Goal: Information Seeking & Learning: Learn about a topic

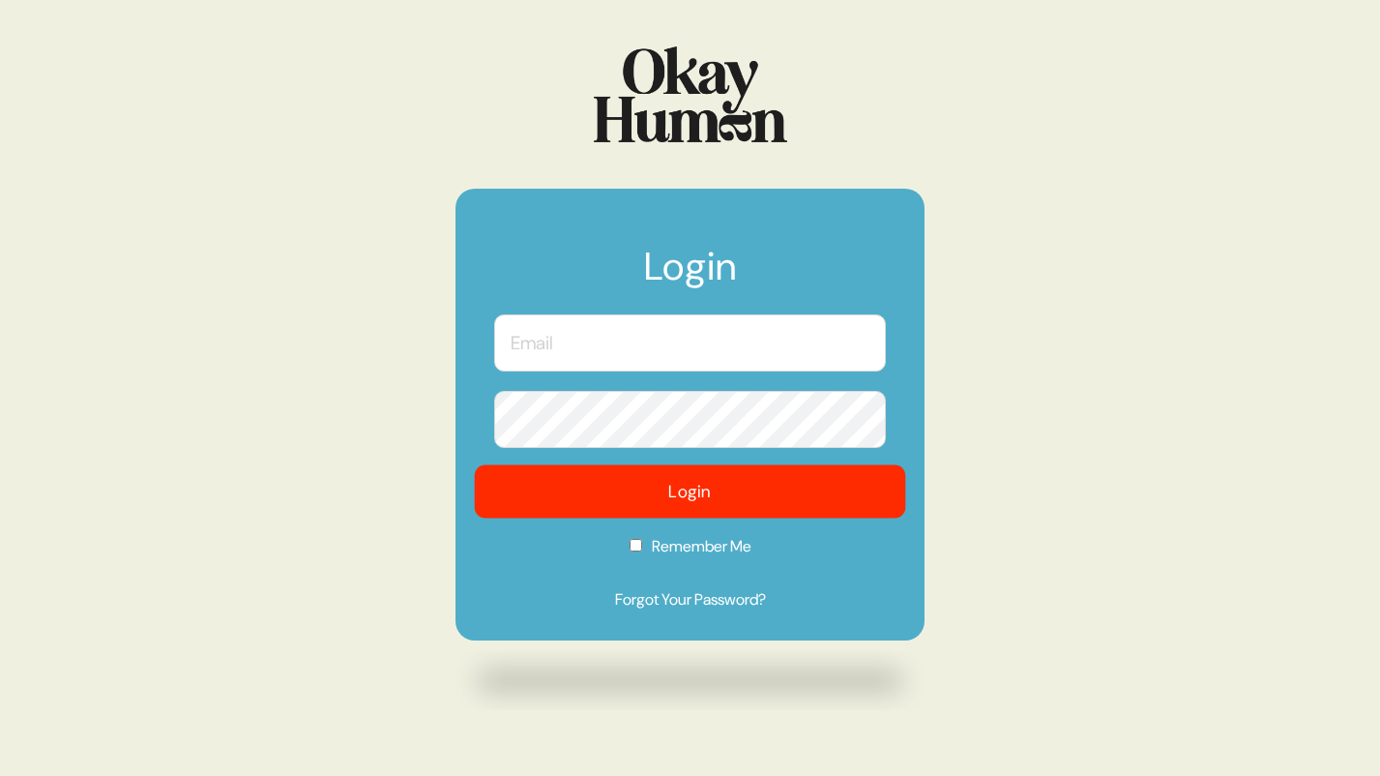
type input "[PERSON_NAME][EMAIL_ADDRESS][PERSON_NAME][DOMAIN_NAME]"
click at [675, 479] on button "Login" at bounding box center [690, 491] width 431 height 53
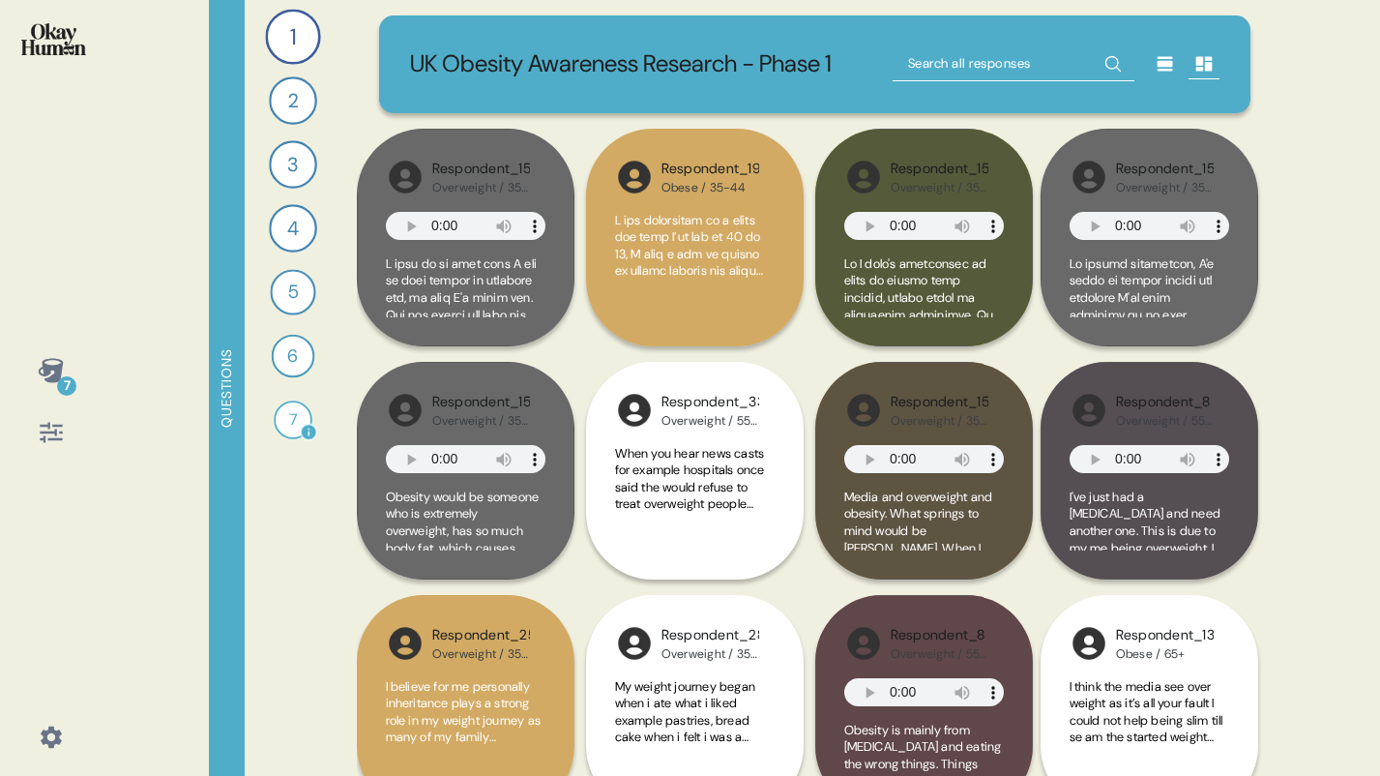
click at [294, 426] on div "7" at bounding box center [293, 419] width 39 height 39
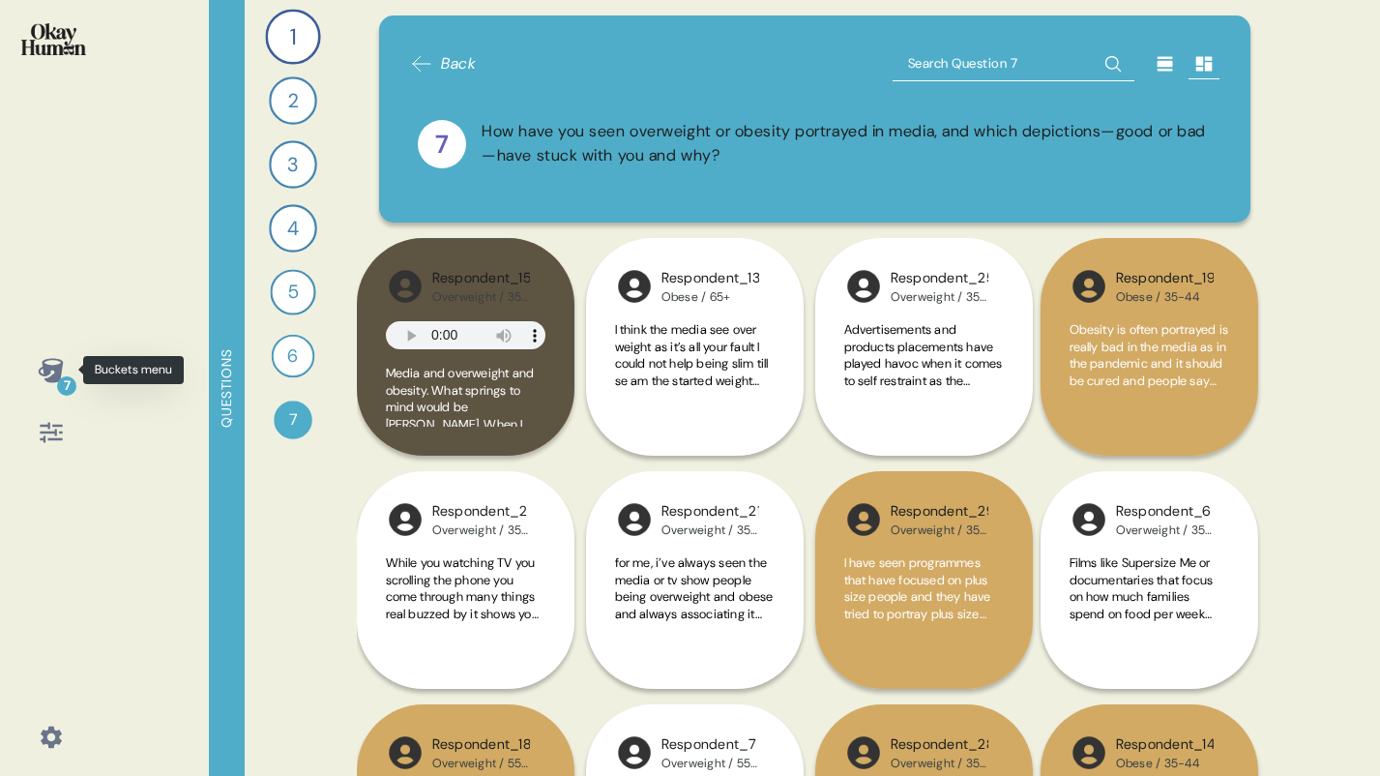
click at [67, 365] on div "7" at bounding box center [51, 370] width 46 height 46
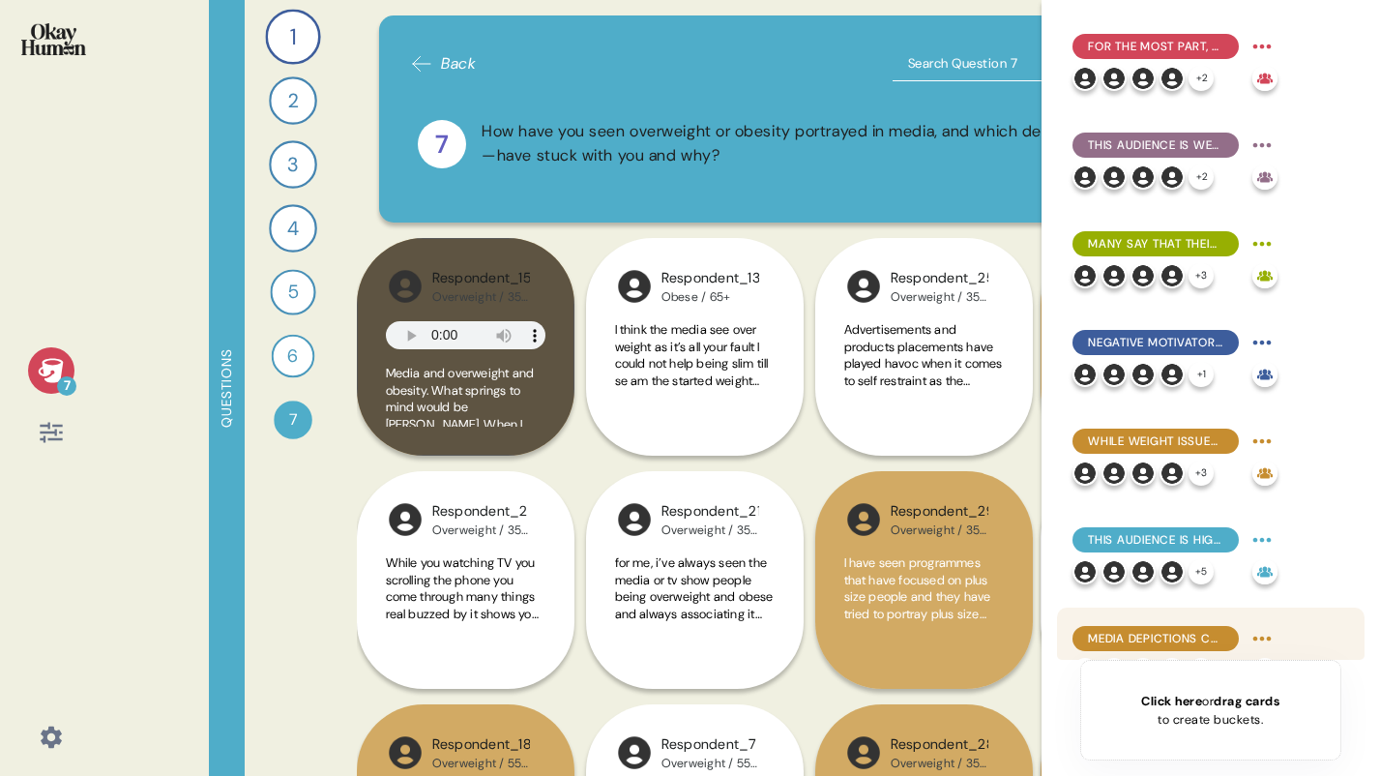
click at [1177, 641] on span "Media depictions cruelly label these people as lazy and disgusting - but they a…" at bounding box center [1155, 638] width 135 height 17
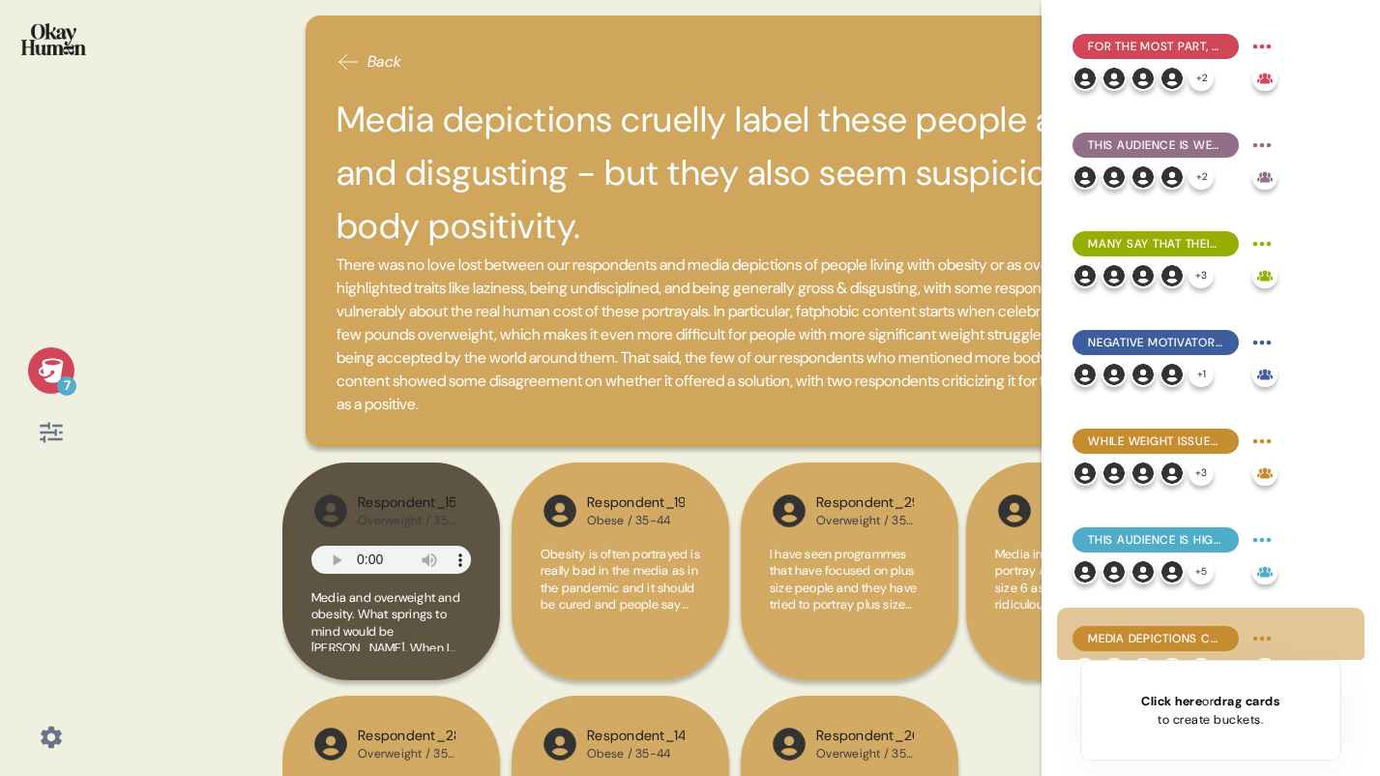
click at [243, 410] on div "7 Back Media depictions cruelly label these people as lazy and disgusting - but…" at bounding box center [690, 388] width 1380 height 776
click at [979, 693] on div "Respondent_15 Overweight / 35-44 Media and overweight and obesity. What springs…" at bounding box center [740, 695] width 917 height 466
click at [774, 357] on span "There was no love lost between our respondents and media depictions of people l…" at bounding box center [741, 334] width 809 height 162
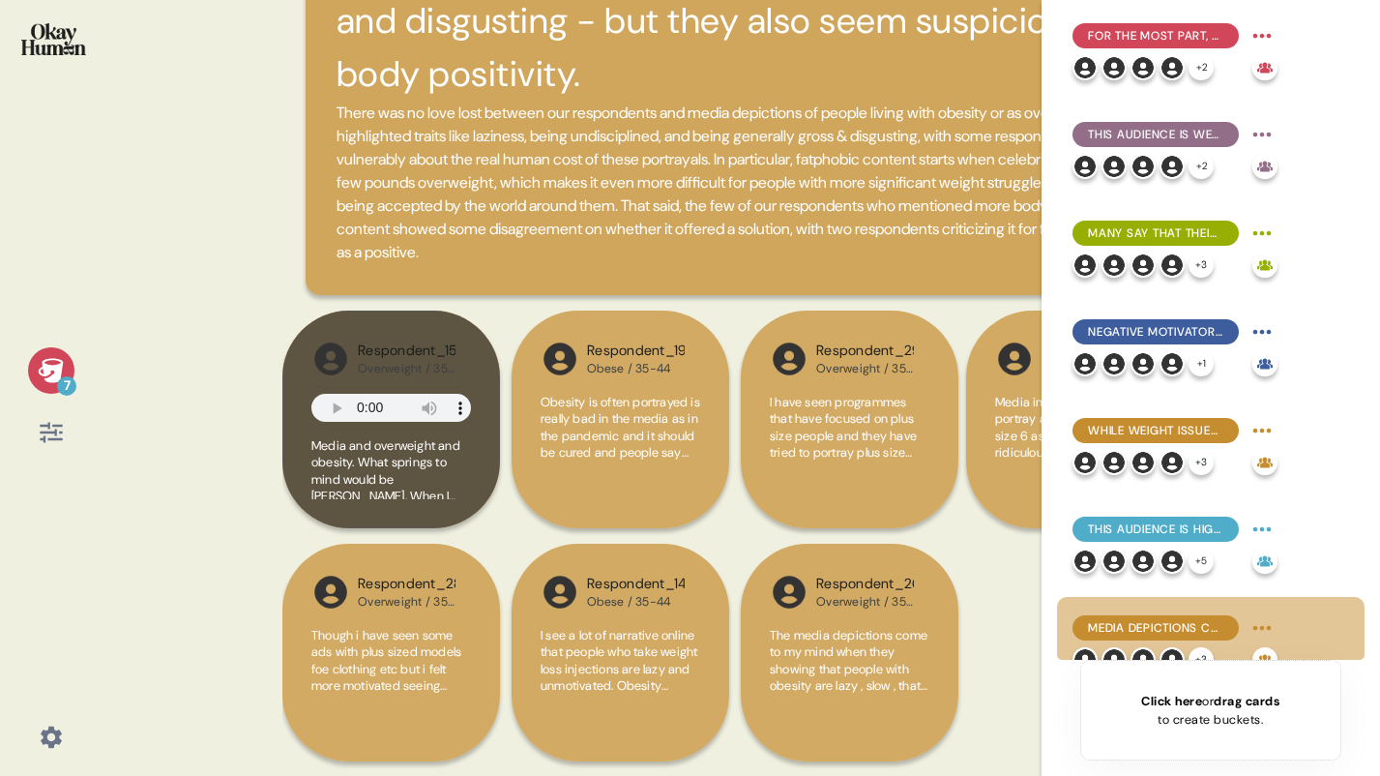
scroll to position [39, 0]
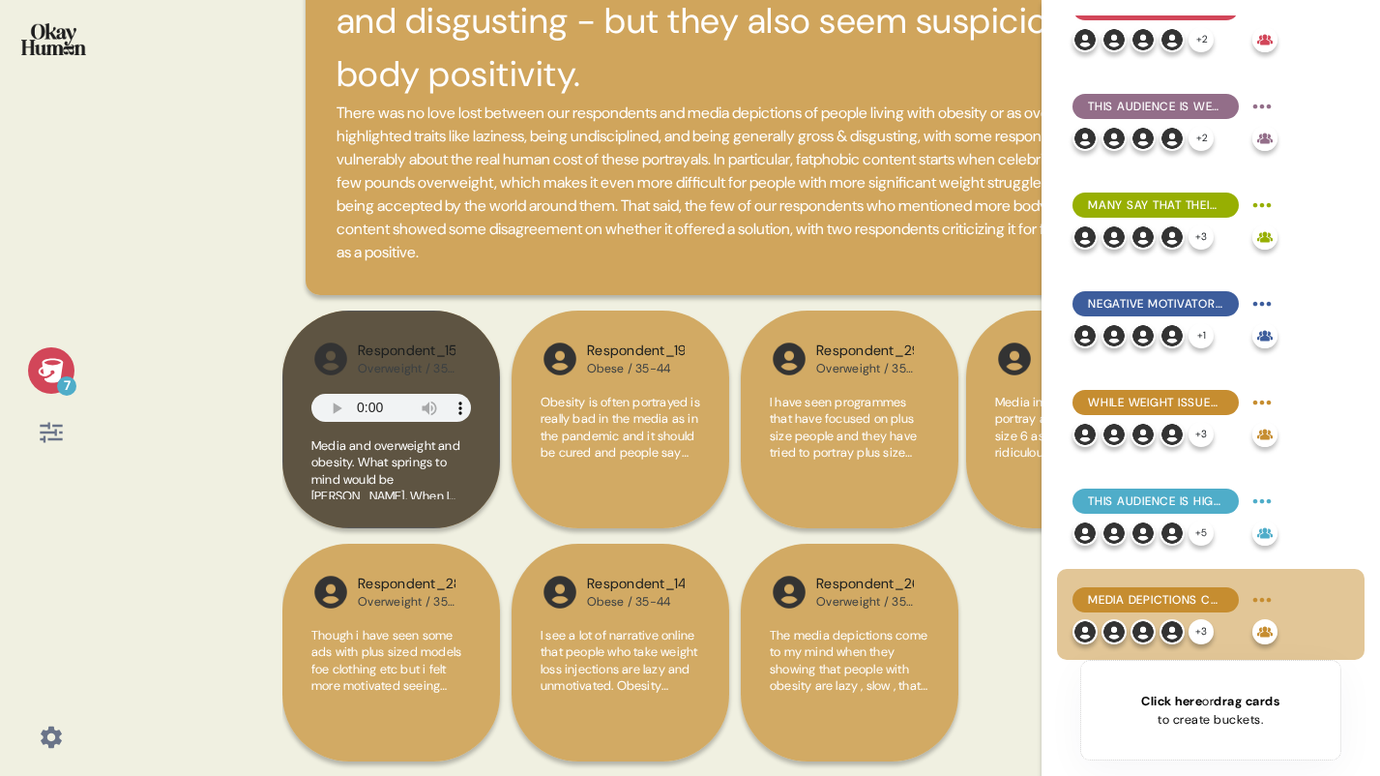
click at [1036, 732] on div "Respondent_15 Overweight / 35-44 Media and overweight and obesity. What springs…" at bounding box center [740, 543] width 917 height 466
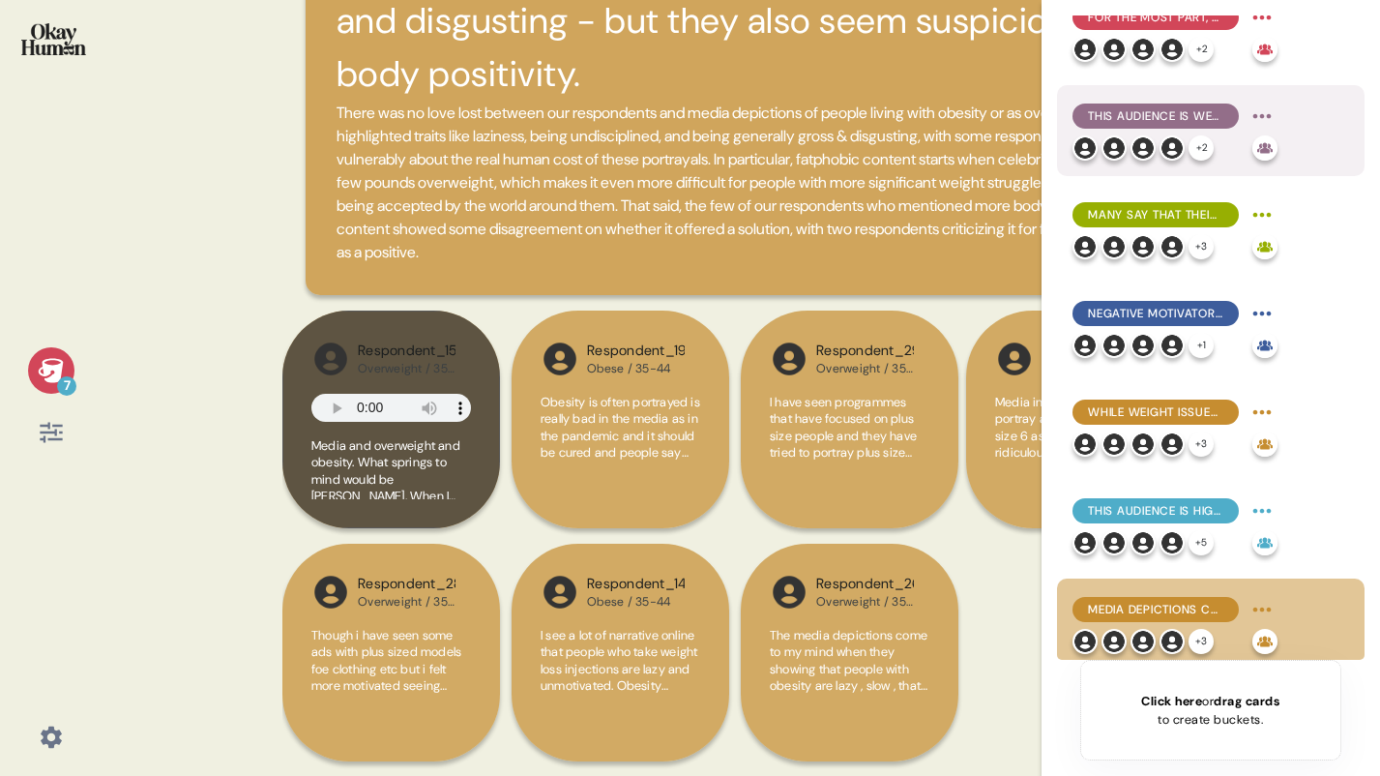
scroll to position [0, 0]
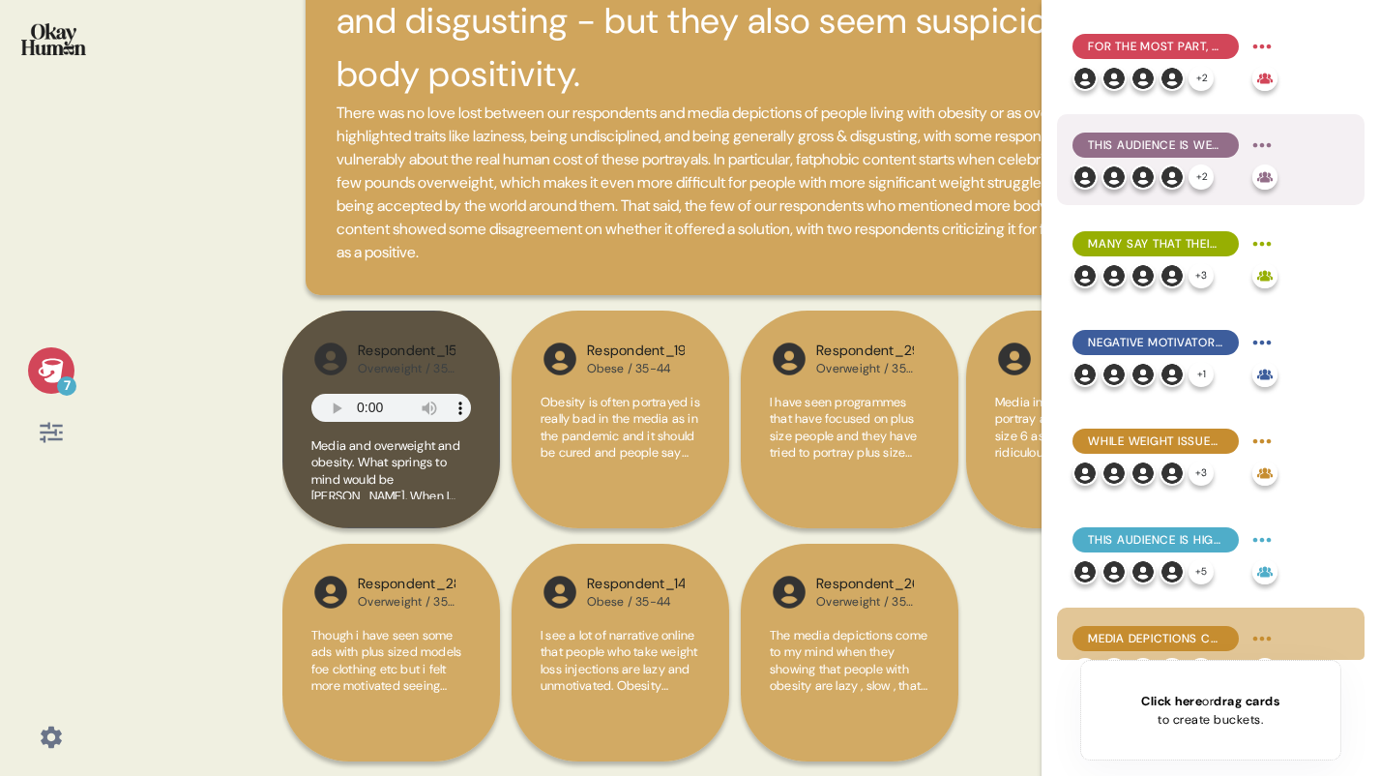
click at [1145, 147] on span "This audience is well aware of the physical health issues related to being over…" at bounding box center [1155, 144] width 135 height 17
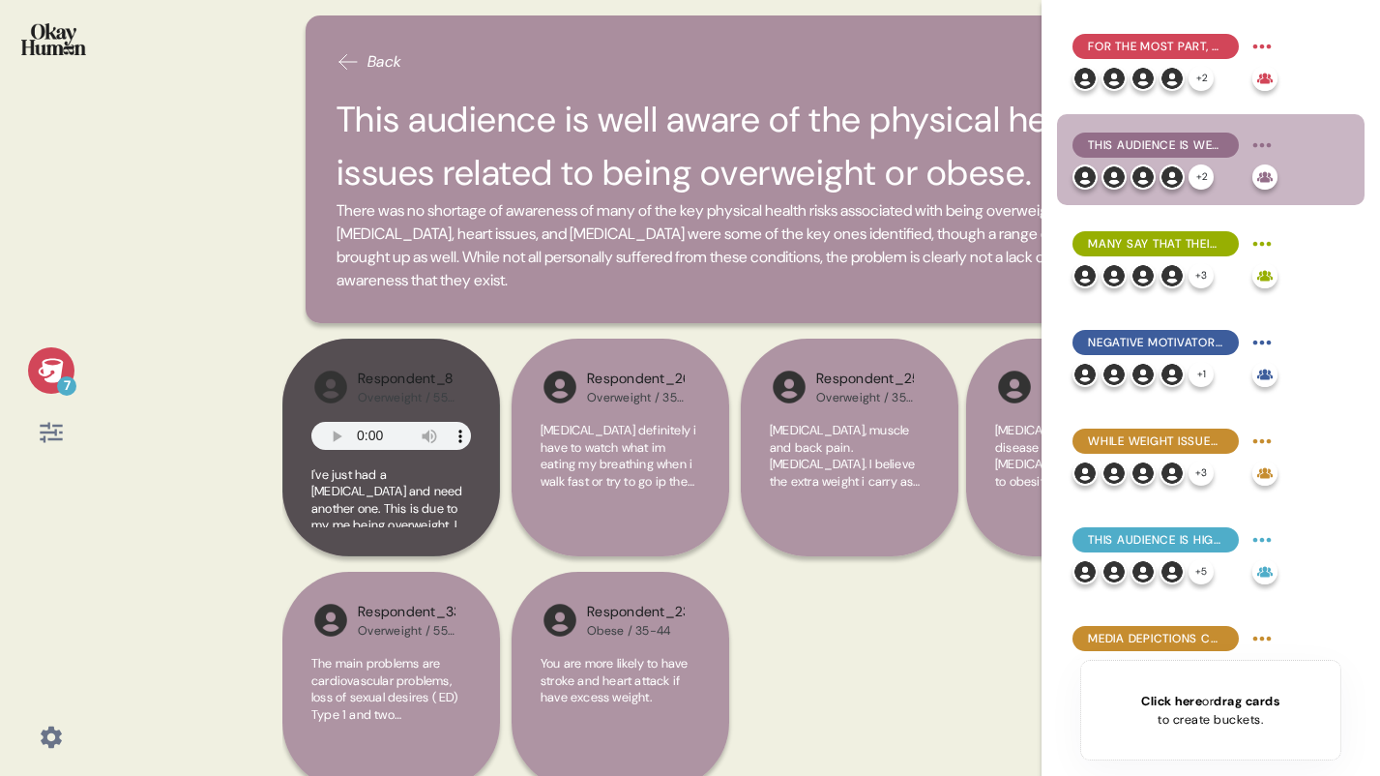
click at [800, 207] on span "There was no shortage of awareness of many of the key physical health risks ass…" at bounding box center [741, 245] width 809 height 93
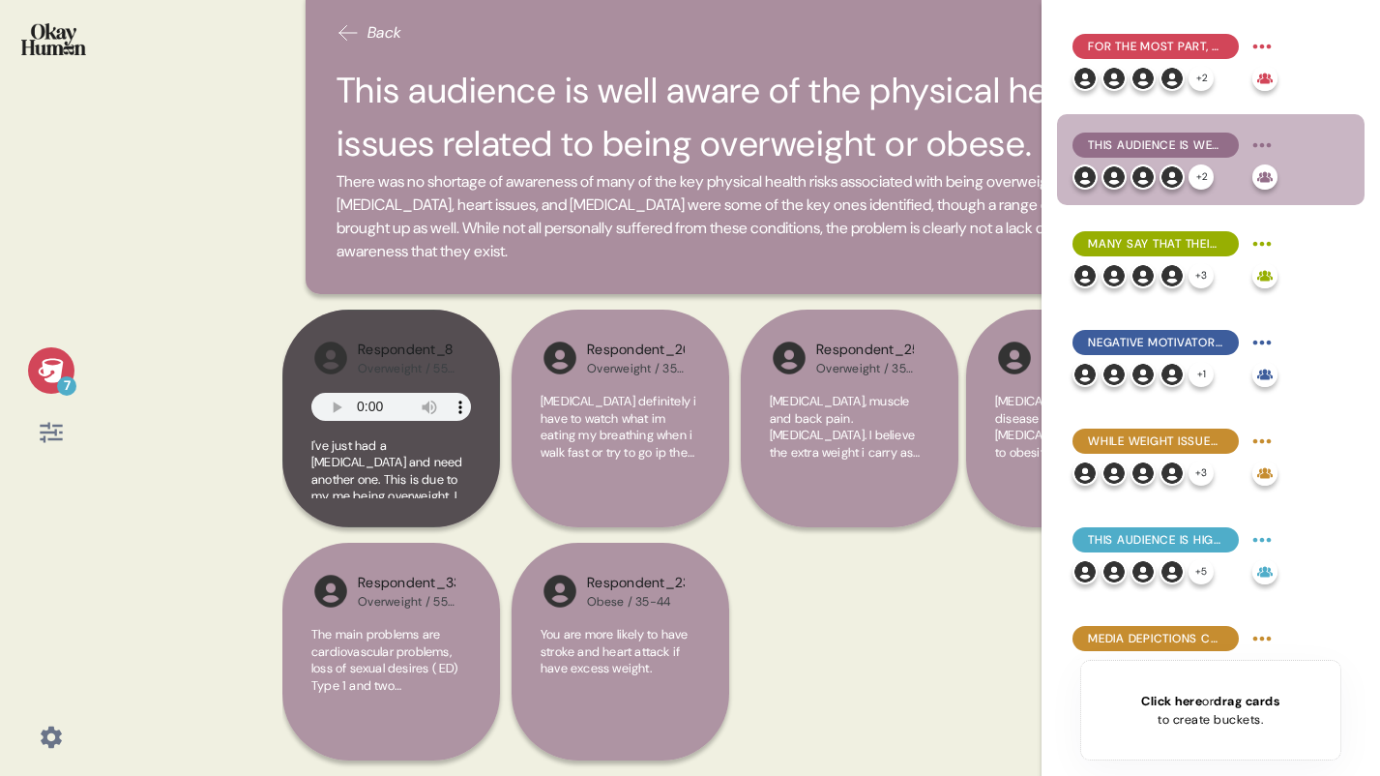
scroll to position [29, 0]
click at [773, 241] on span "There was no shortage of awareness of many of the key physical health risks ass…" at bounding box center [741, 216] width 809 height 93
click at [875, 205] on span "There was no shortage of awareness of many of the key physical health risks ass…" at bounding box center [741, 216] width 809 height 93
click at [960, 609] on div "Respondent_8 Overweight / 55-64 I've just had a [MEDICAL_DATA] and need another…" at bounding box center [740, 542] width 917 height 466
click at [504, 223] on span "There was no shortage of awareness of many of the key physical health risks ass…" at bounding box center [741, 216] width 809 height 93
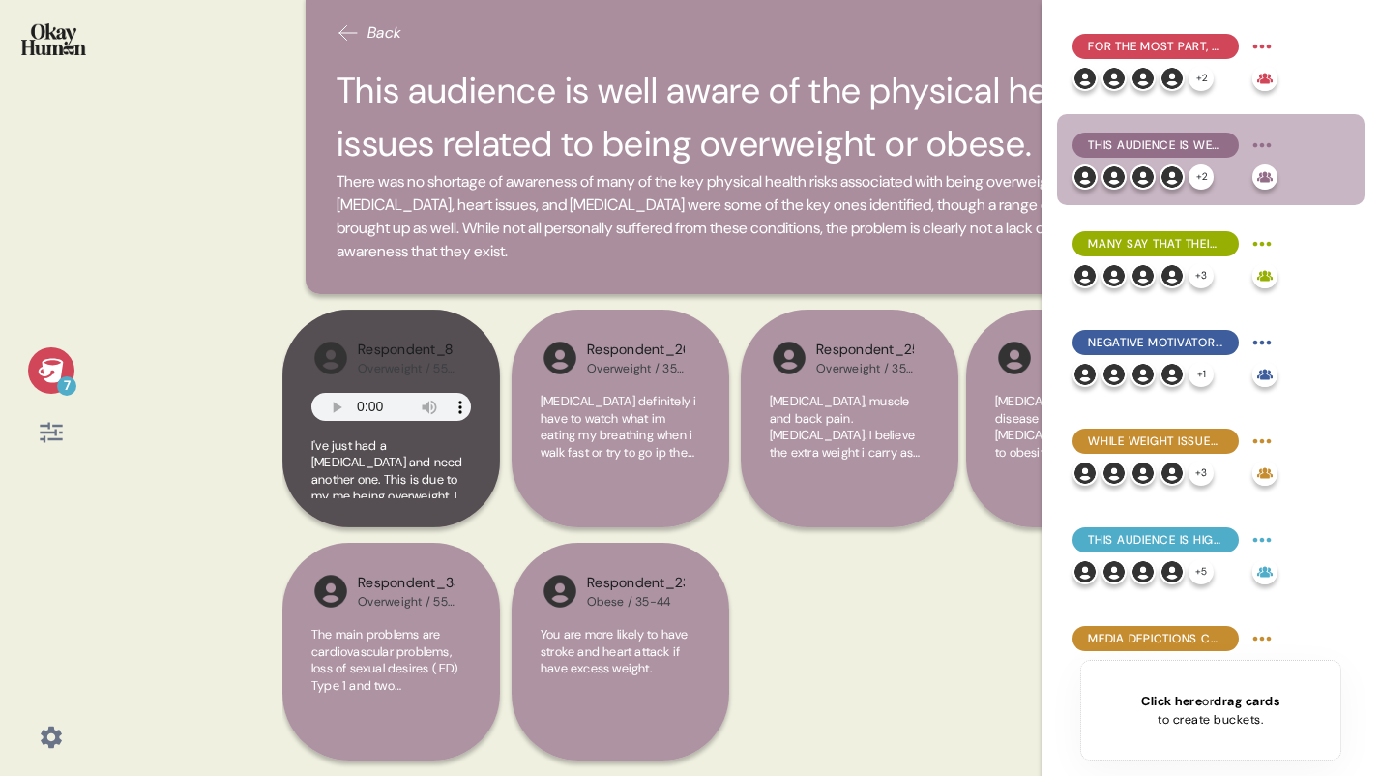
click at [813, 166] on h2 "This audience is well aware of the physical health issues related to being over…" at bounding box center [741, 117] width 809 height 106
click at [397, 463] on span "I've just had a [MEDICAL_DATA] and need another one. This is due to my me being…" at bounding box center [390, 640] width 159 height 407
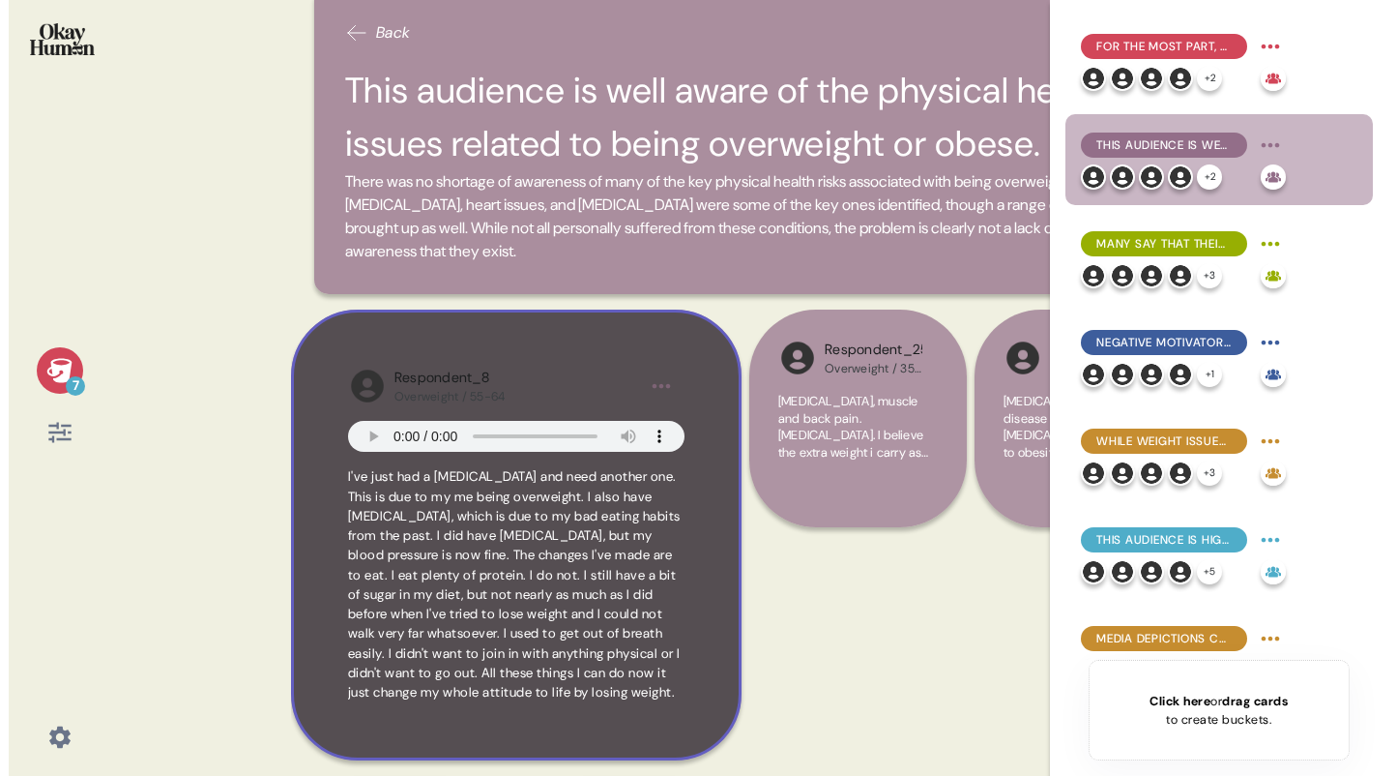
scroll to position [7, 0]
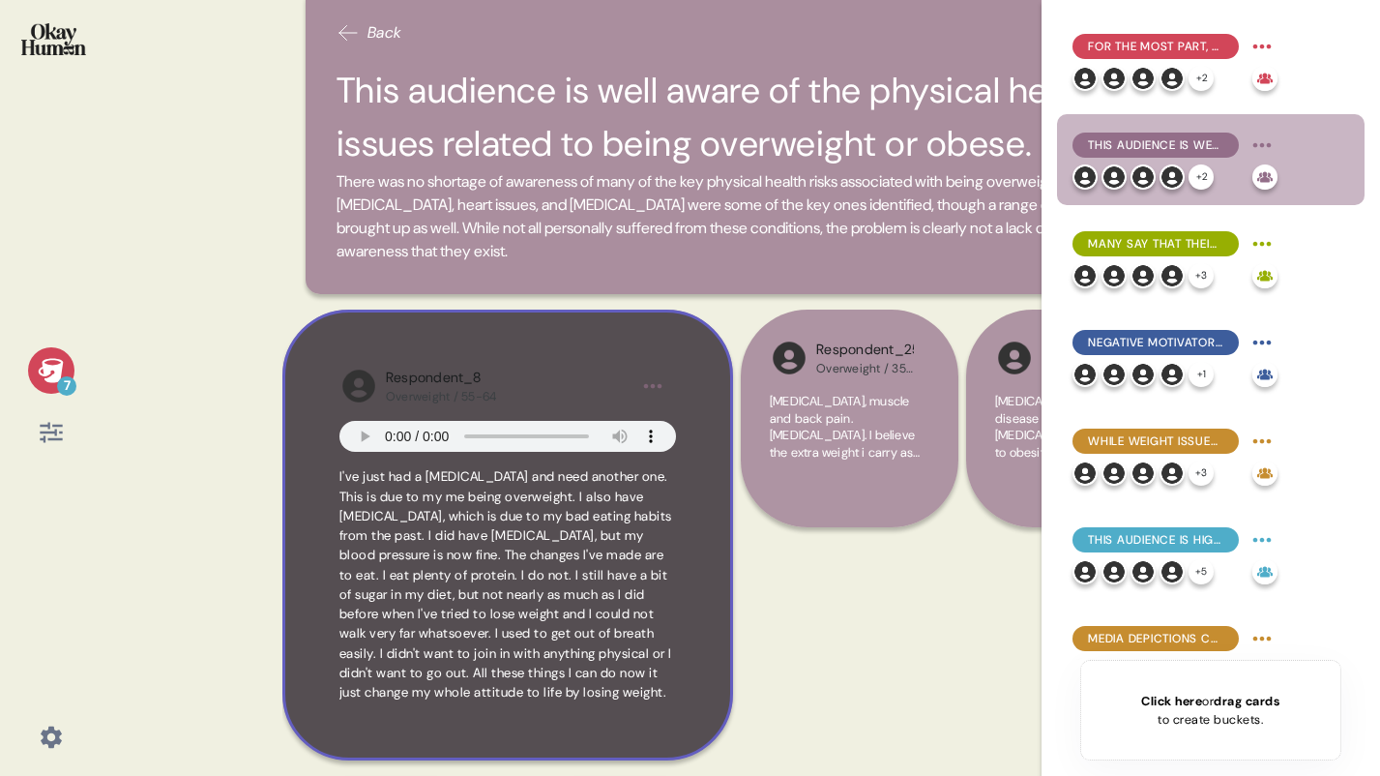
click at [659, 381] on html "7 Back This audience is well aware of the physical health issues related to bei…" at bounding box center [690, 388] width 1380 height 776
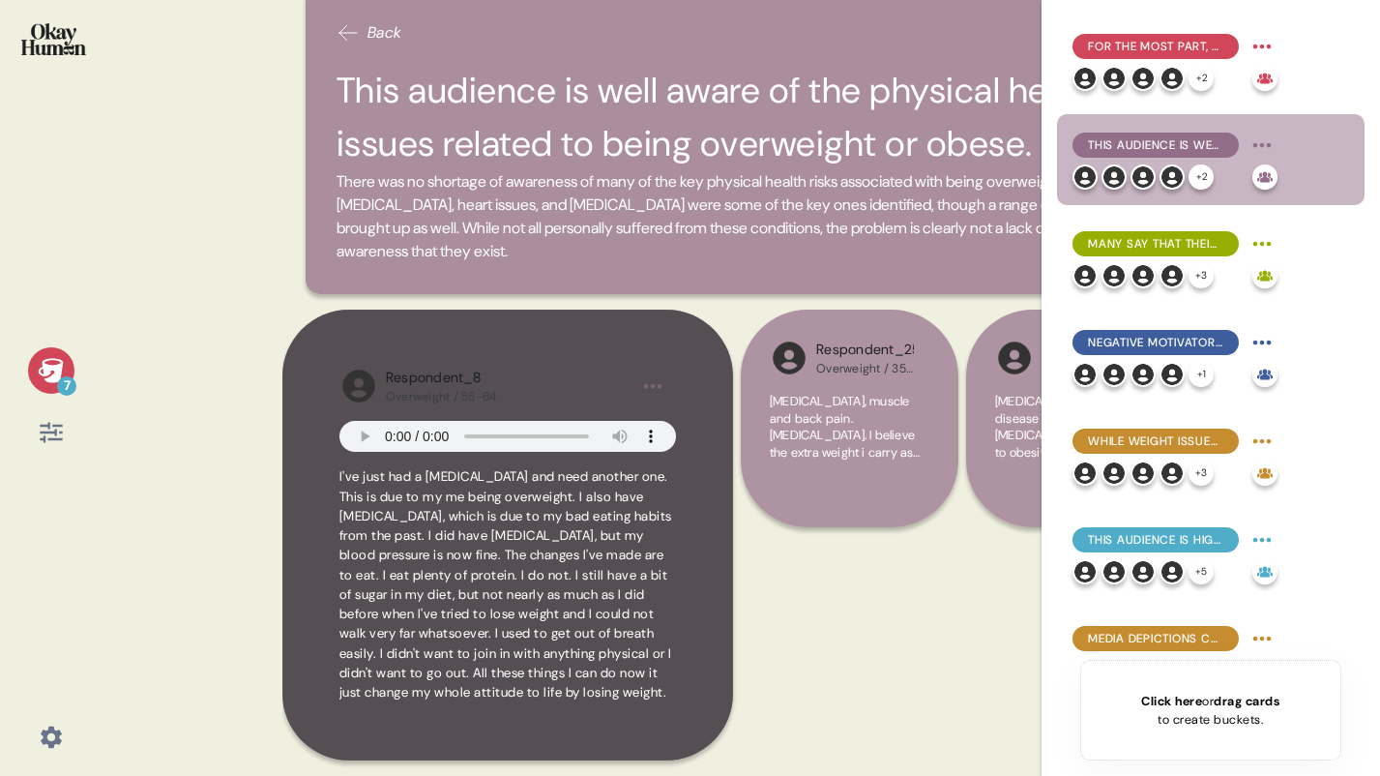
click at [786, 577] on html "7 Back This audience is well aware of the physical health issues related to bei…" at bounding box center [690, 388] width 1380 height 776
click at [905, 616] on div "Respondent_8 Overweight / 55-64 I've just had a [MEDICAL_DATA] and need another…" at bounding box center [740, 542] width 917 height 466
click at [1146, 134] on div "This audience is well aware of the physical health issues related to being over…" at bounding box center [1155, 144] width 166 height 25
click at [1161, 142] on span "This audience is well aware of the physical health issues related to being over…" at bounding box center [1155, 144] width 135 height 17
click at [561, 103] on h2 "This audience is well aware of the physical health issues related to being over…" at bounding box center [741, 117] width 809 height 106
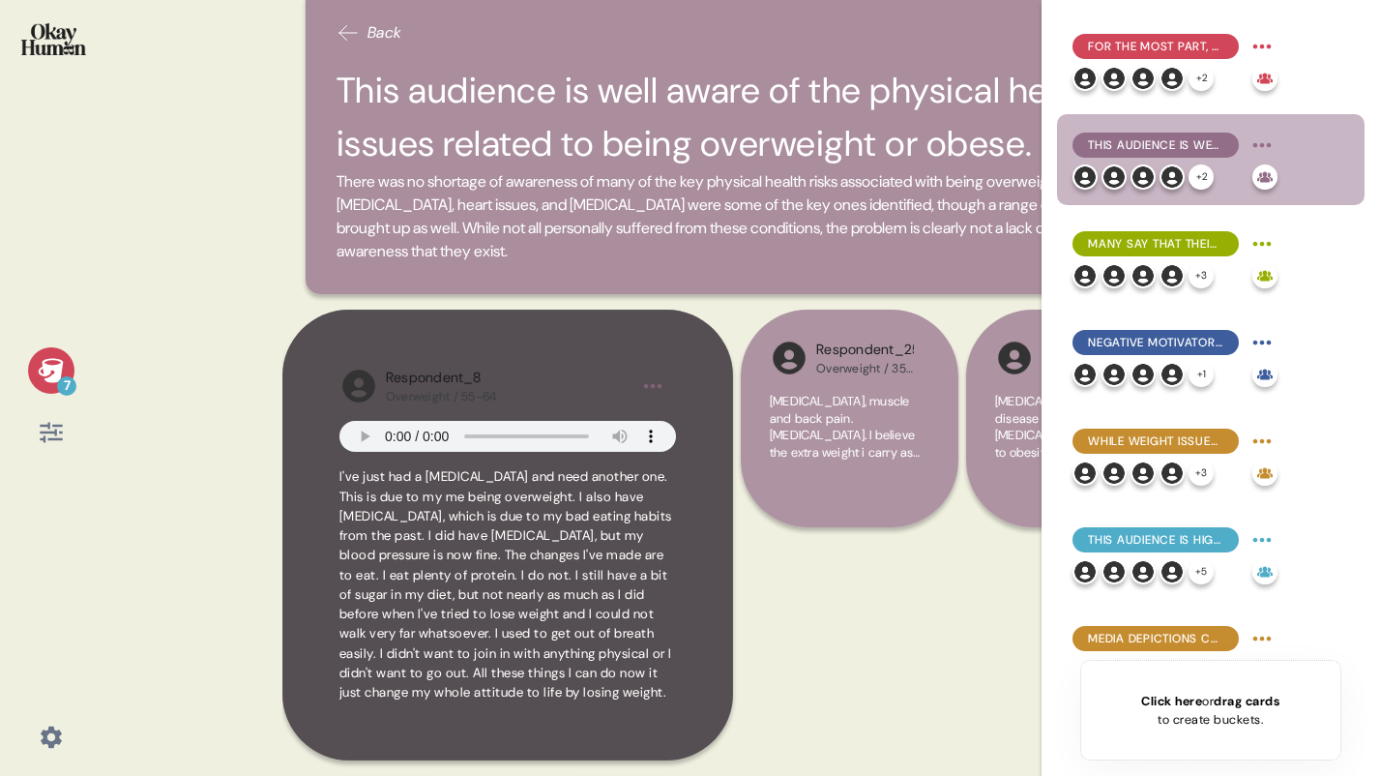
click at [1260, 144] on html "7 Back This audience is well aware of the physical health issues related to bei…" at bounding box center [690, 388] width 1380 height 776
click at [939, 538] on html "7 Back This audience is well aware of the physical health issues related to bei…" at bounding box center [690, 388] width 1380 height 776
drag, startPoint x: 1001, startPoint y: 691, endPoint x: 1009, endPoint y: 669, distance: 23.5
click at [1001, 691] on div "Respondent_8 Overweight / 55-64 I've just had a [MEDICAL_DATA] and need another…" at bounding box center [740, 542] width 917 height 466
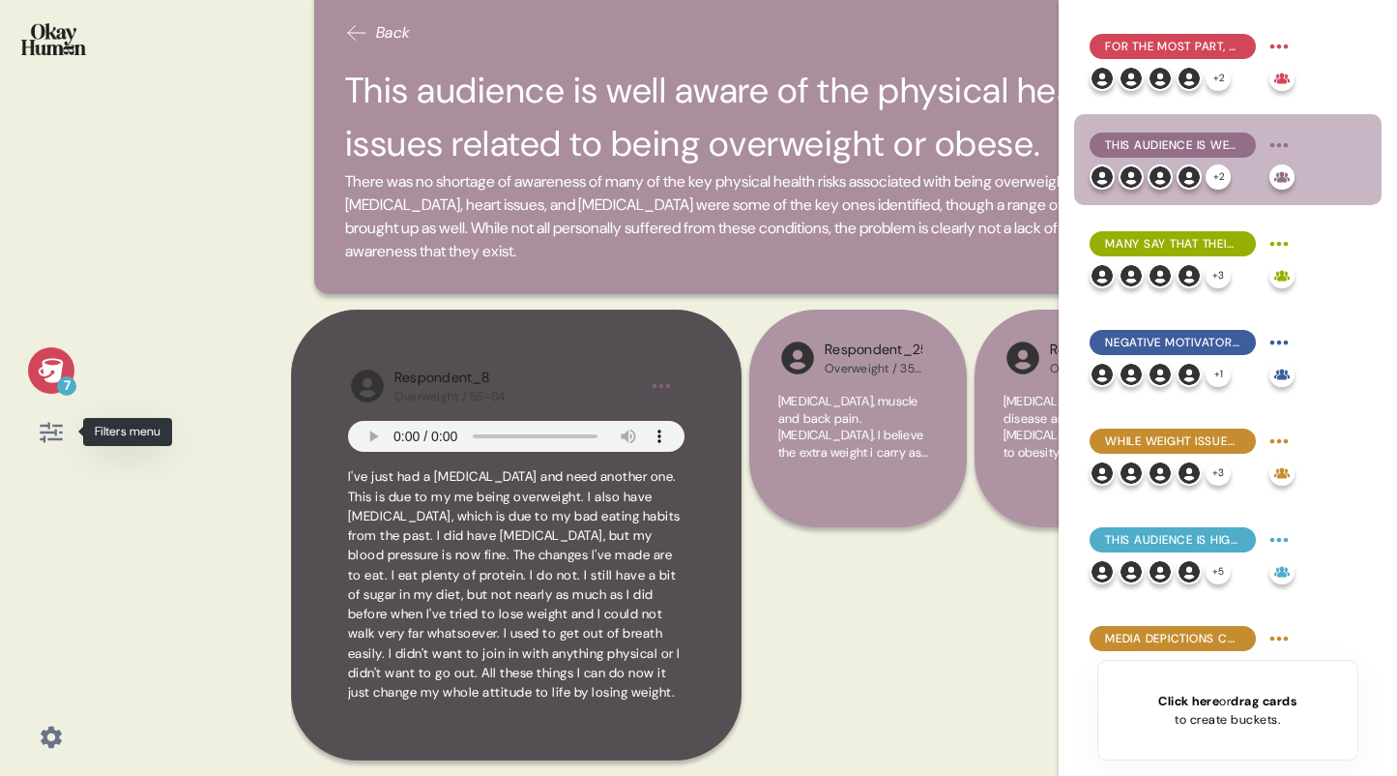
click at [50, 425] on icon at bounding box center [51, 432] width 27 height 27
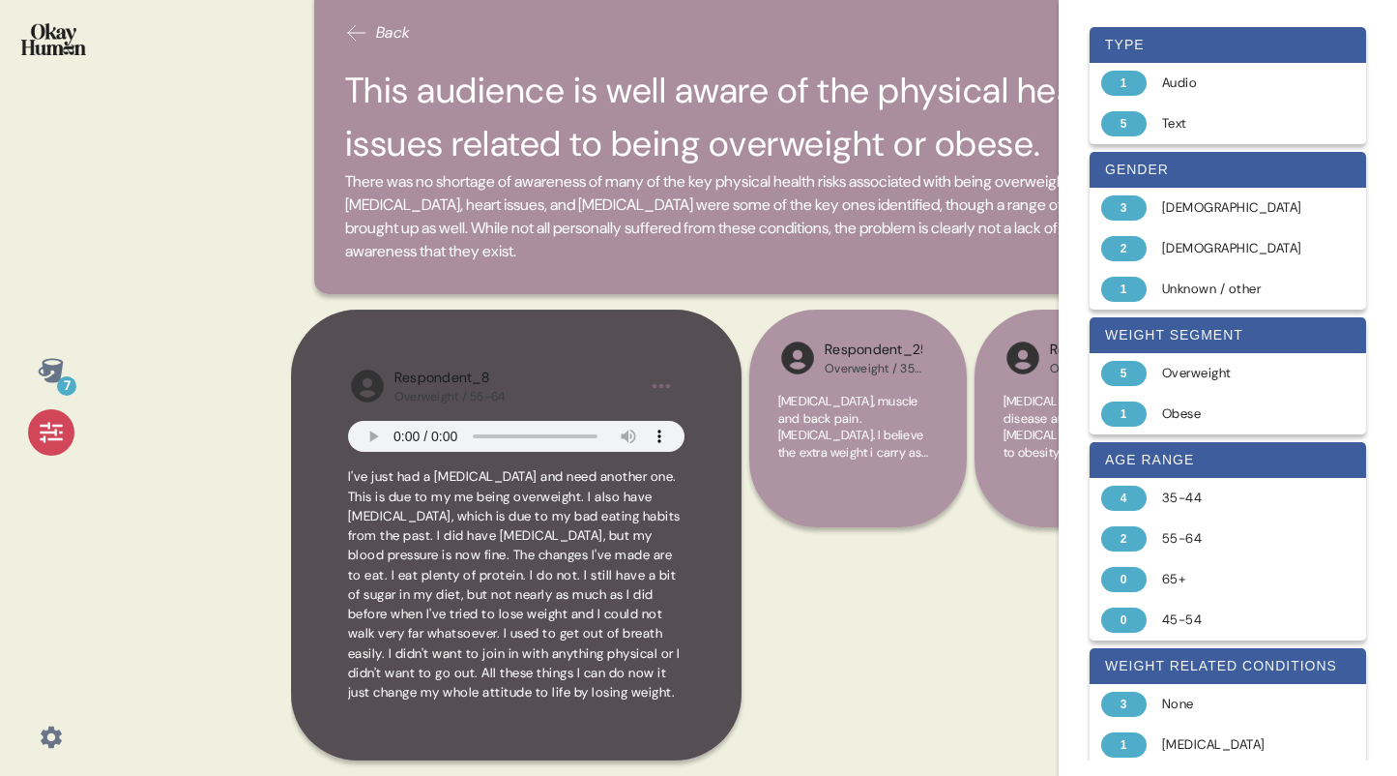
click at [54, 367] on icon at bounding box center [50, 370] width 25 height 24
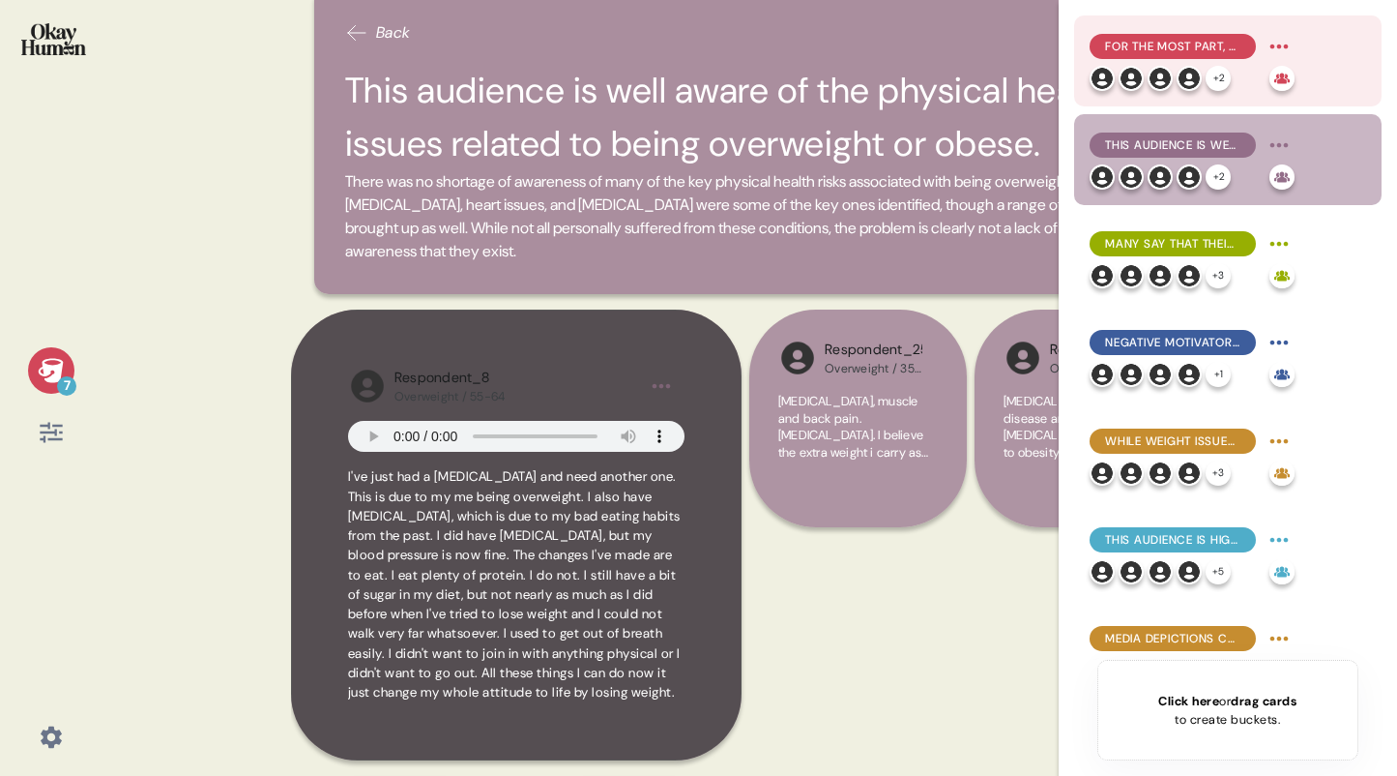
click at [1173, 66] on div "+ 2" at bounding box center [1176, 78] width 172 height 25
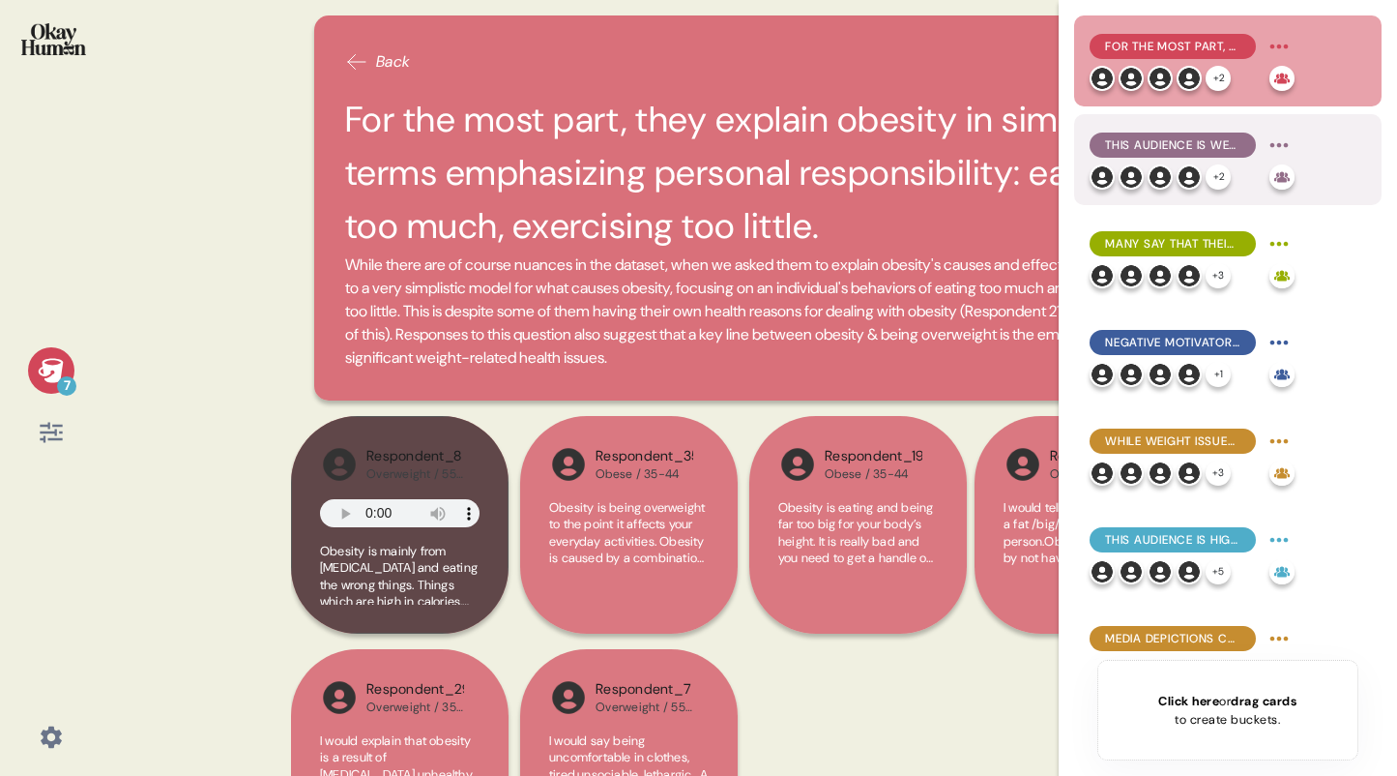
click at [1161, 138] on span "This audience is well aware of the physical health issues related to being over…" at bounding box center [1172, 144] width 135 height 17
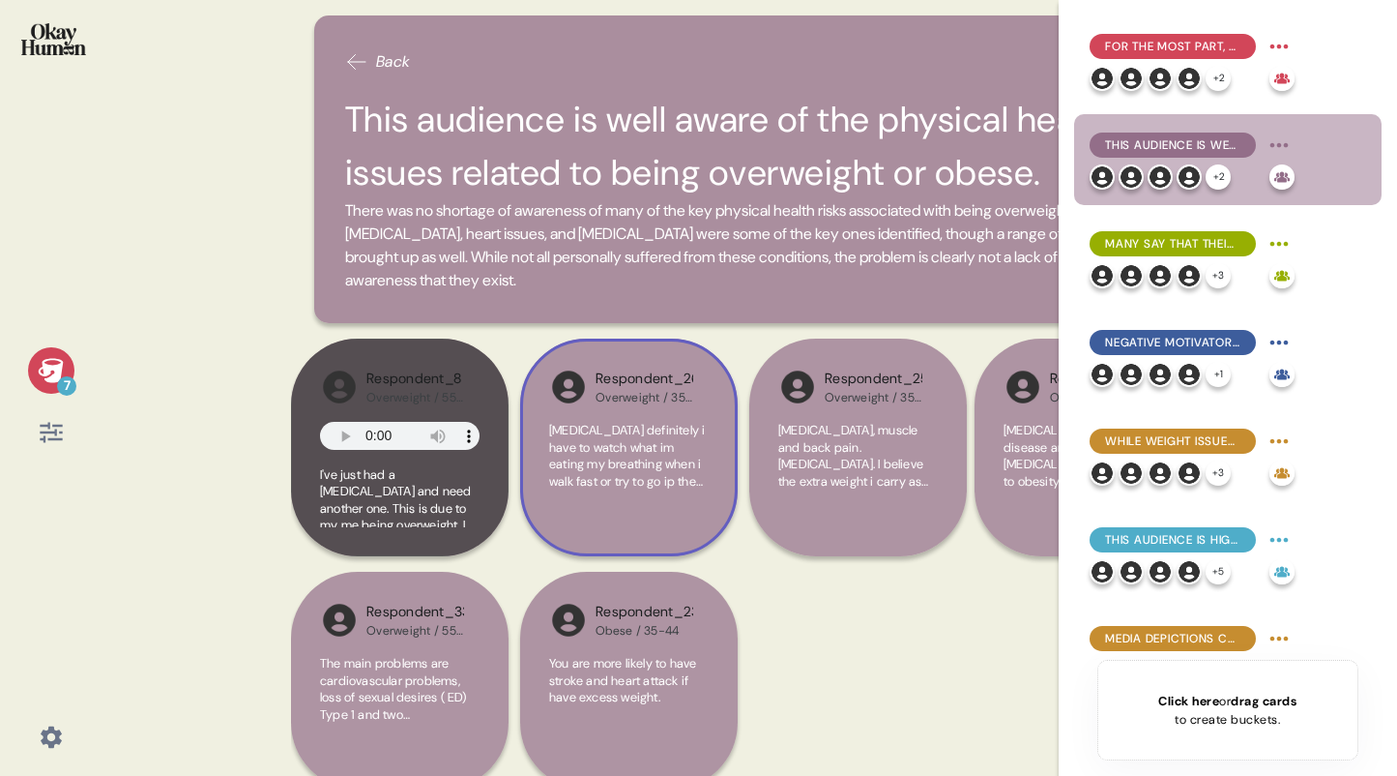
click at [643, 455] on span "[MEDICAL_DATA] definitely i have to watch what im eating my breathing when i wa…" at bounding box center [627, 498] width 156 height 152
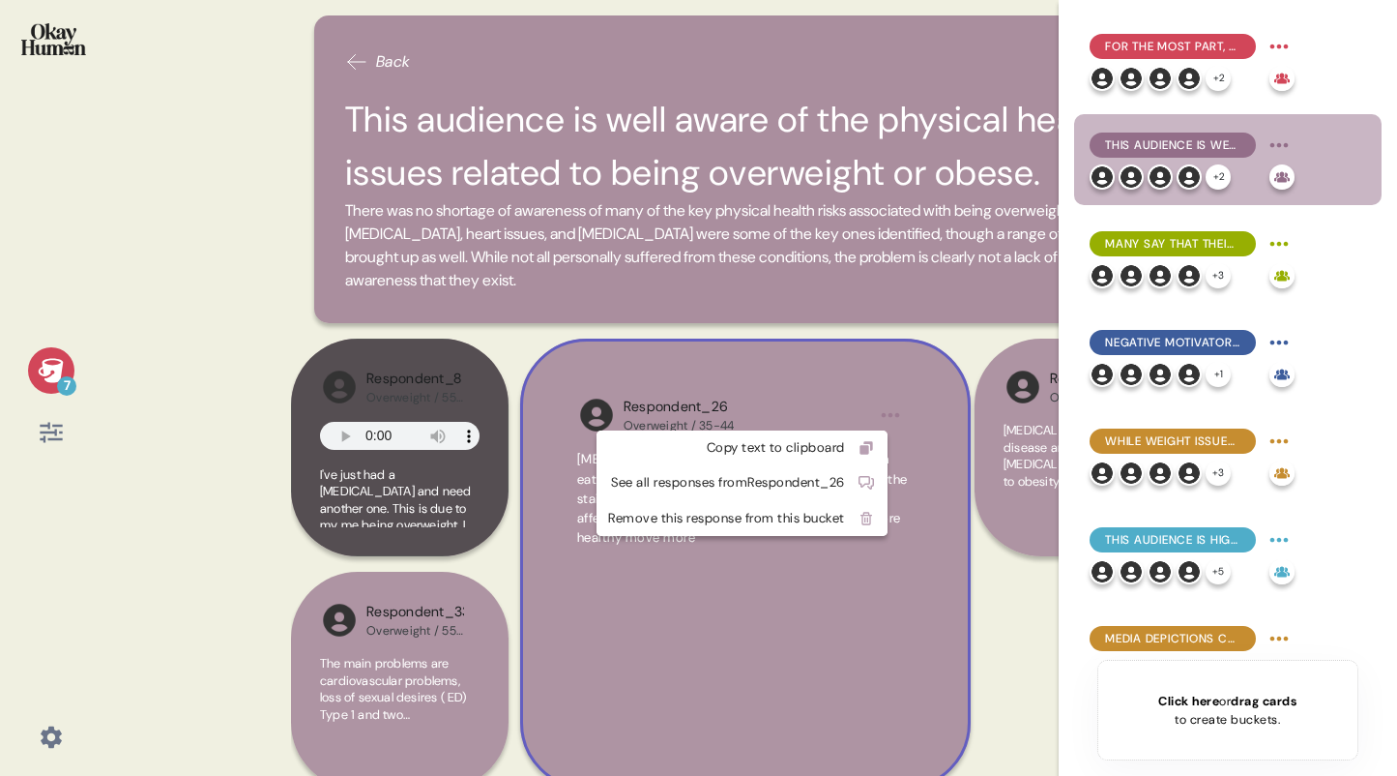
click at [888, 414] on html "7 Back This audience is well aware of the physical health issues related to bei…" at bounding box center [698, 388] width 1397 height 776
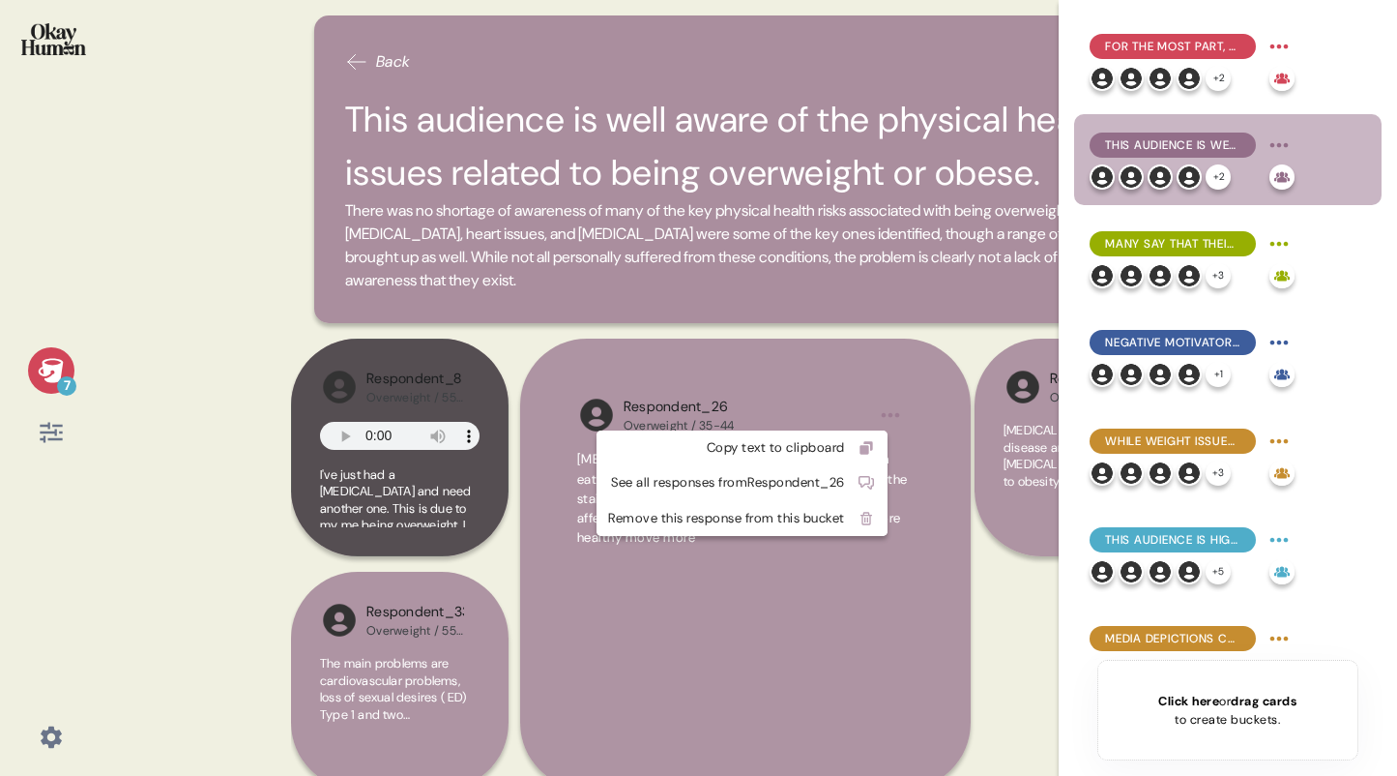
click at [736, 615] on html "7 Back This audience is well aware of the physical health issues related to bei…" at bounding box center [698, 388] width 1397 height 776
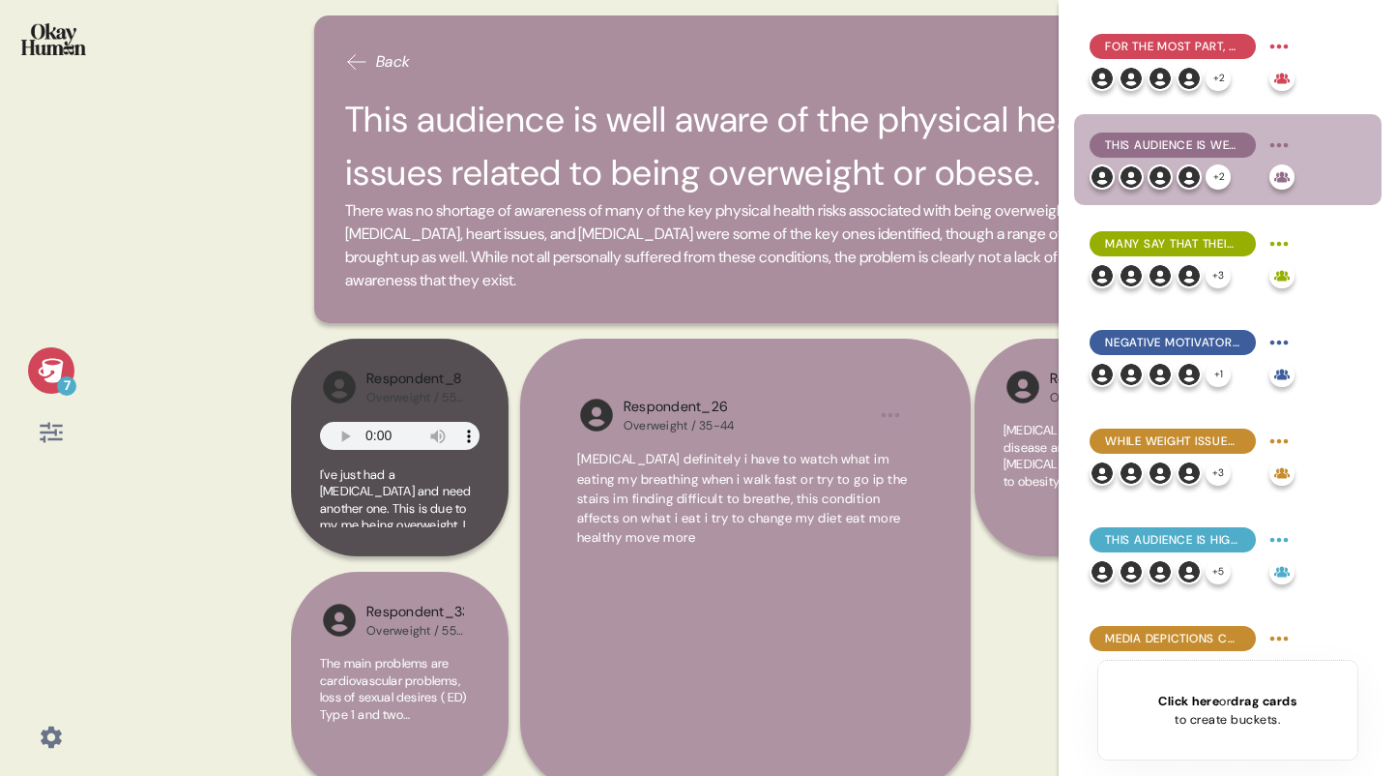
click at [633, 422] on div "Overweight / 35-44" at bounding box center [679, 425] width 111 height 15
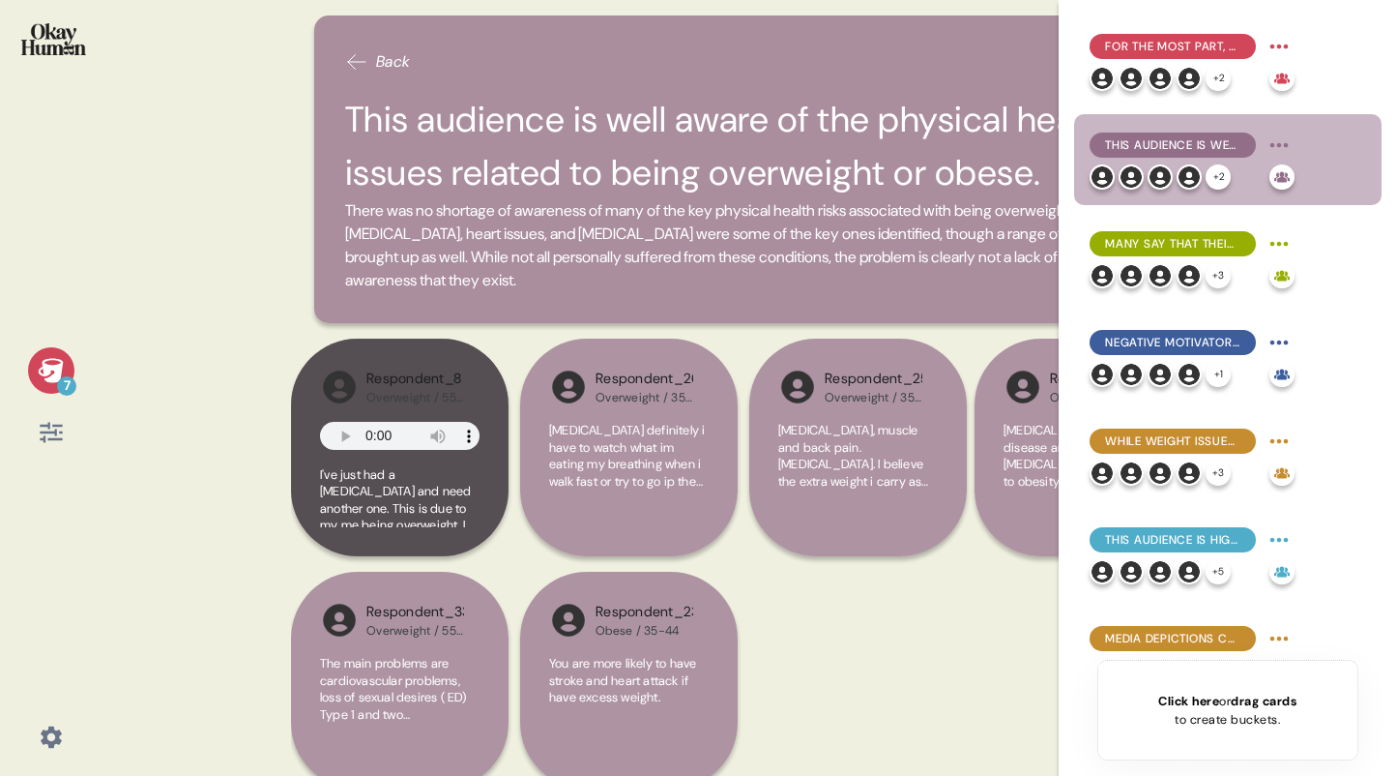
click at [646, 408] on div "Respondent_26 Overweight / 35-44 [MEDICAL_DATA] definitely i have to watch what…" at bounding box center [629, 447] width 218 height 218
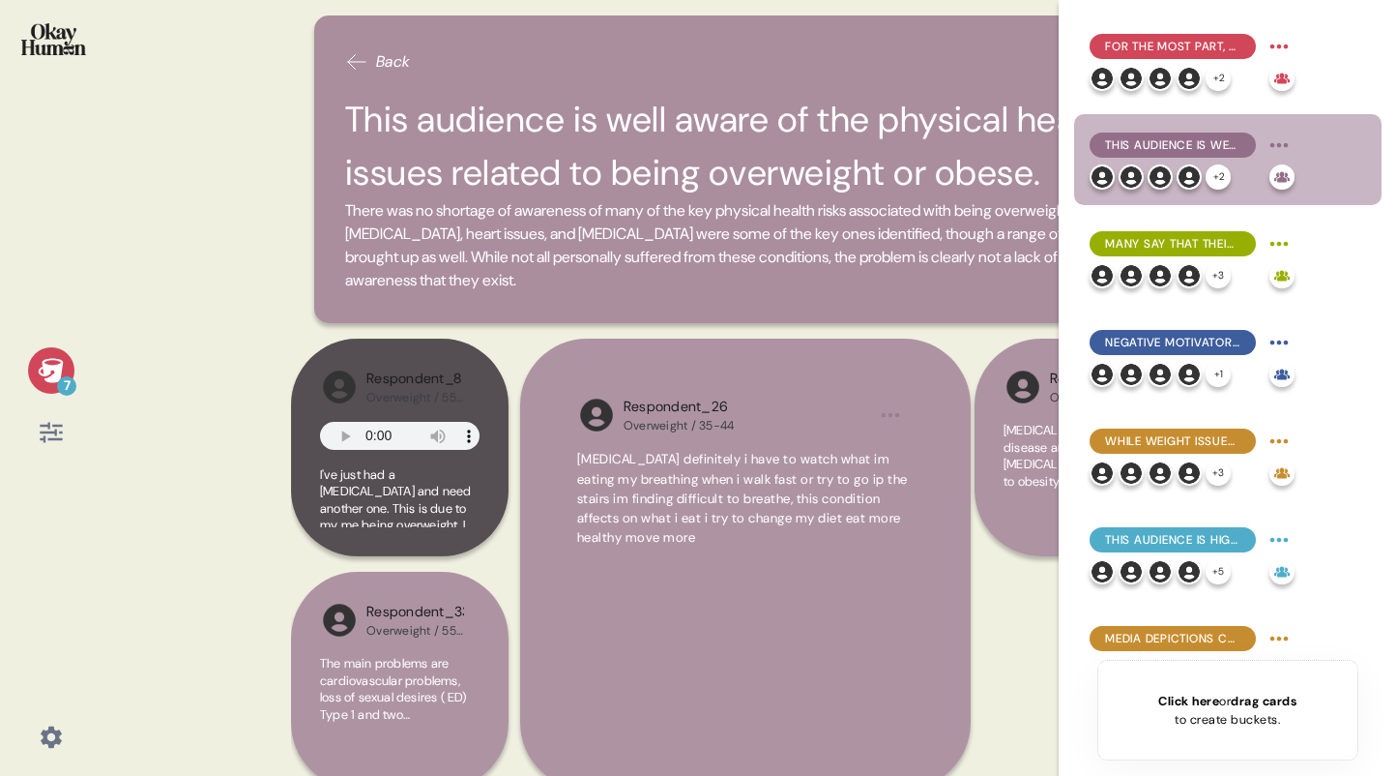
click at [661, 510] on span "[MEDICAL_DATA] definitely i have to watch what im eating my breathing when i wa…" at bounding box center [742, 498] width 331 height 95
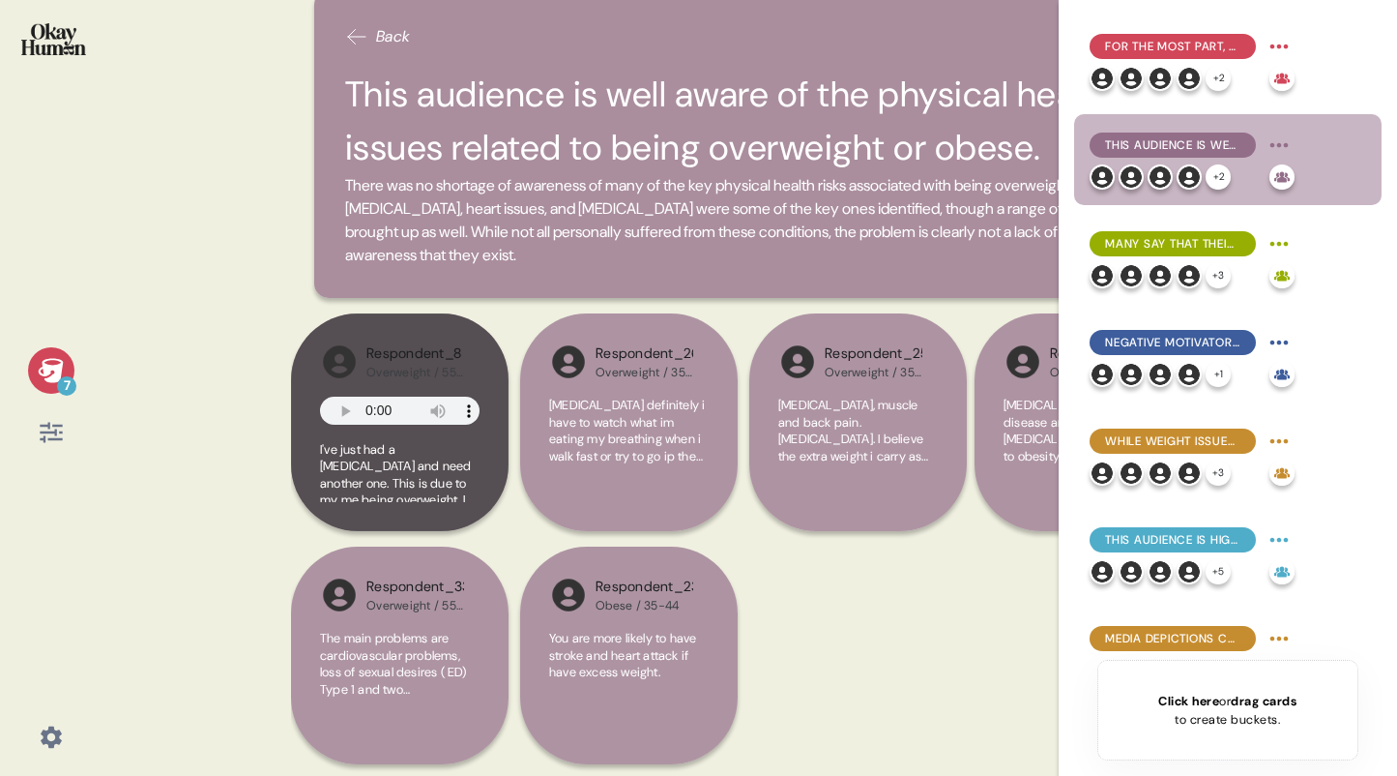
scroll to position [29, 0]
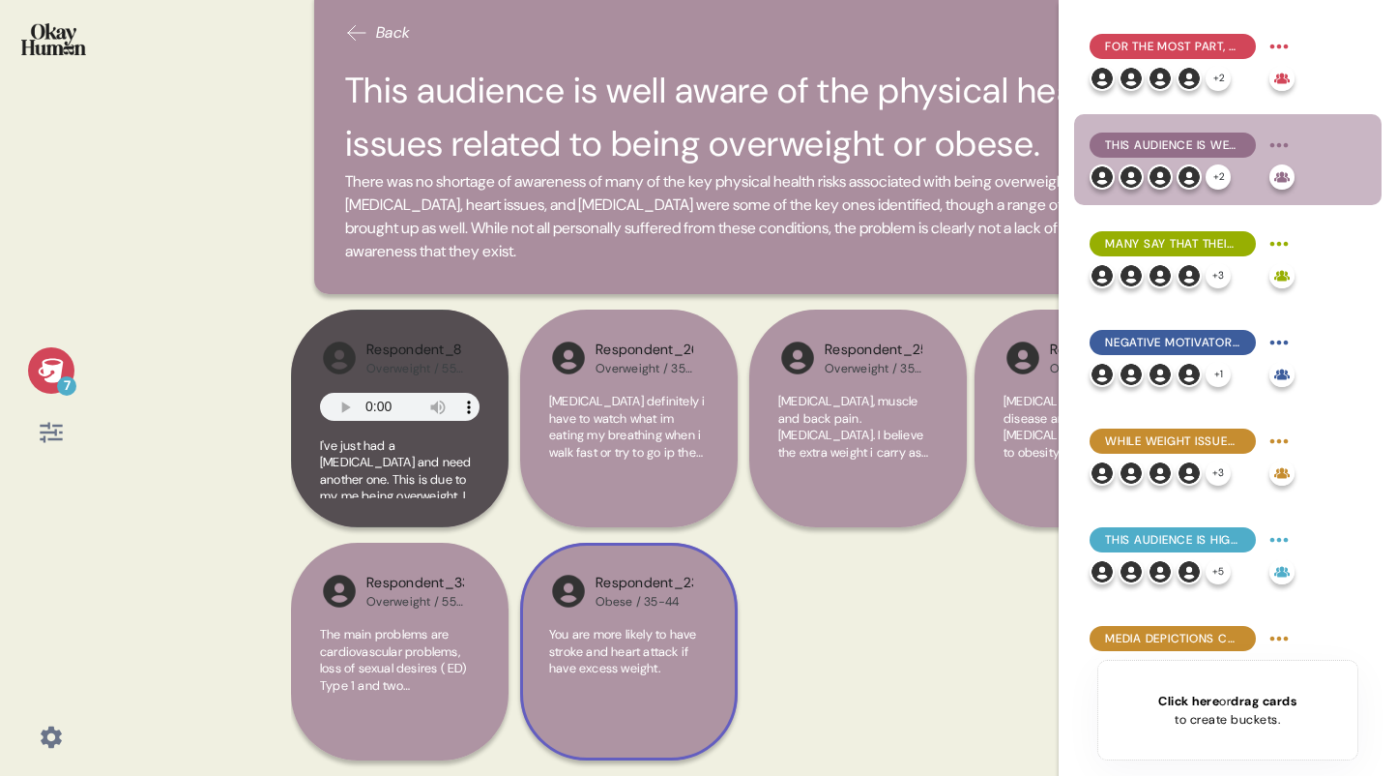
click at [657, 677] on span "You are more likely to have stroke and heart attack if have excess weight." at bounding box center [629, 651] width 160 height 51
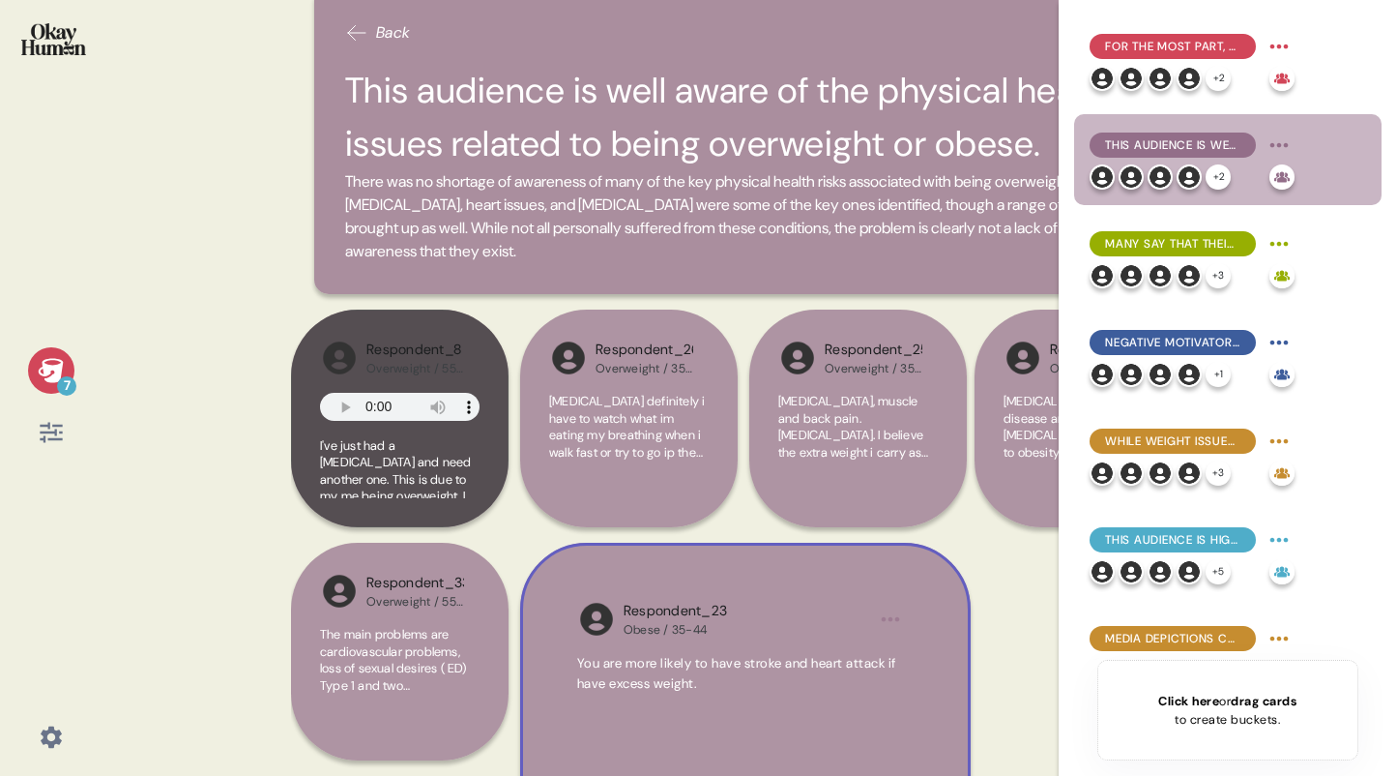
click at [864, 669] on span "You are more likely to have stroke and heart attack if have excess weight." at bounding box center [736, 673] width 319 height 36
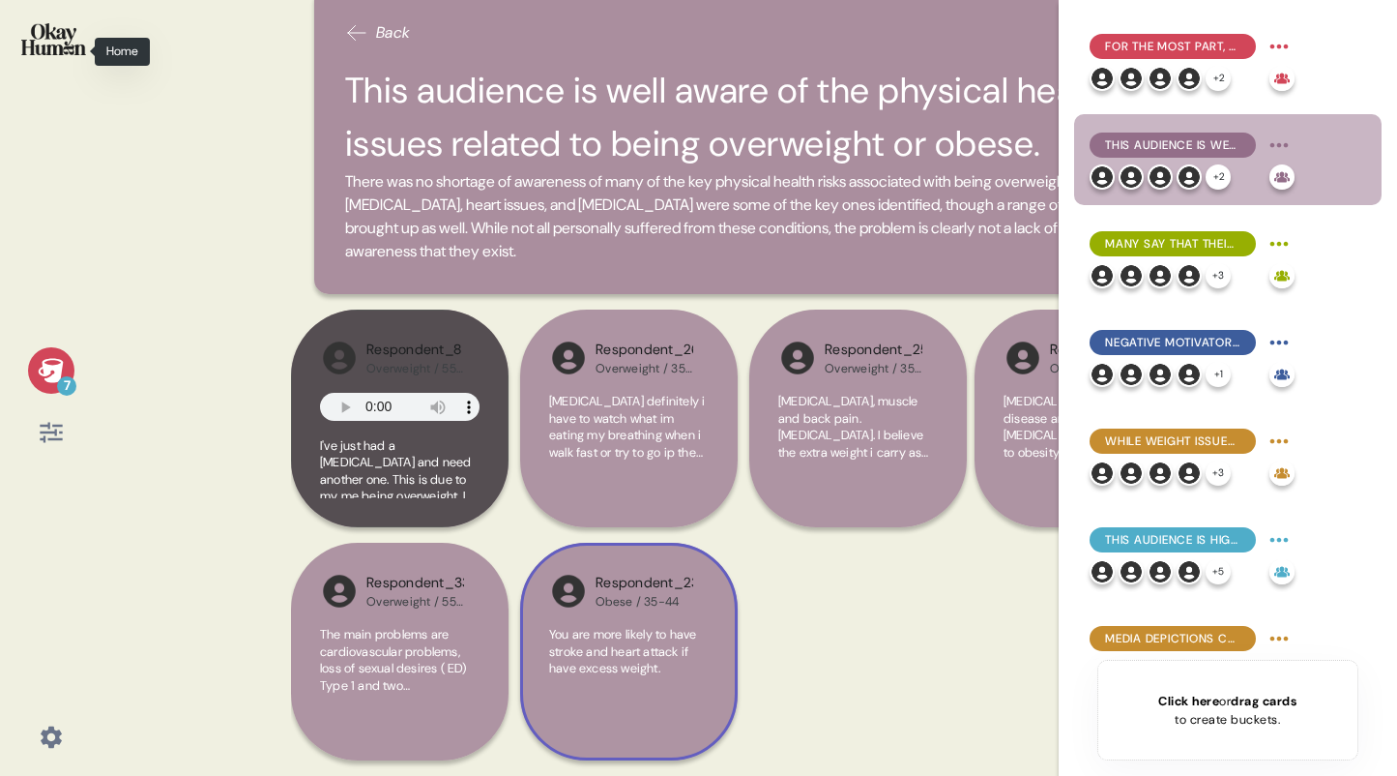
click at [53, 51] on img at bounding box center [53, 39] width 65 height 32
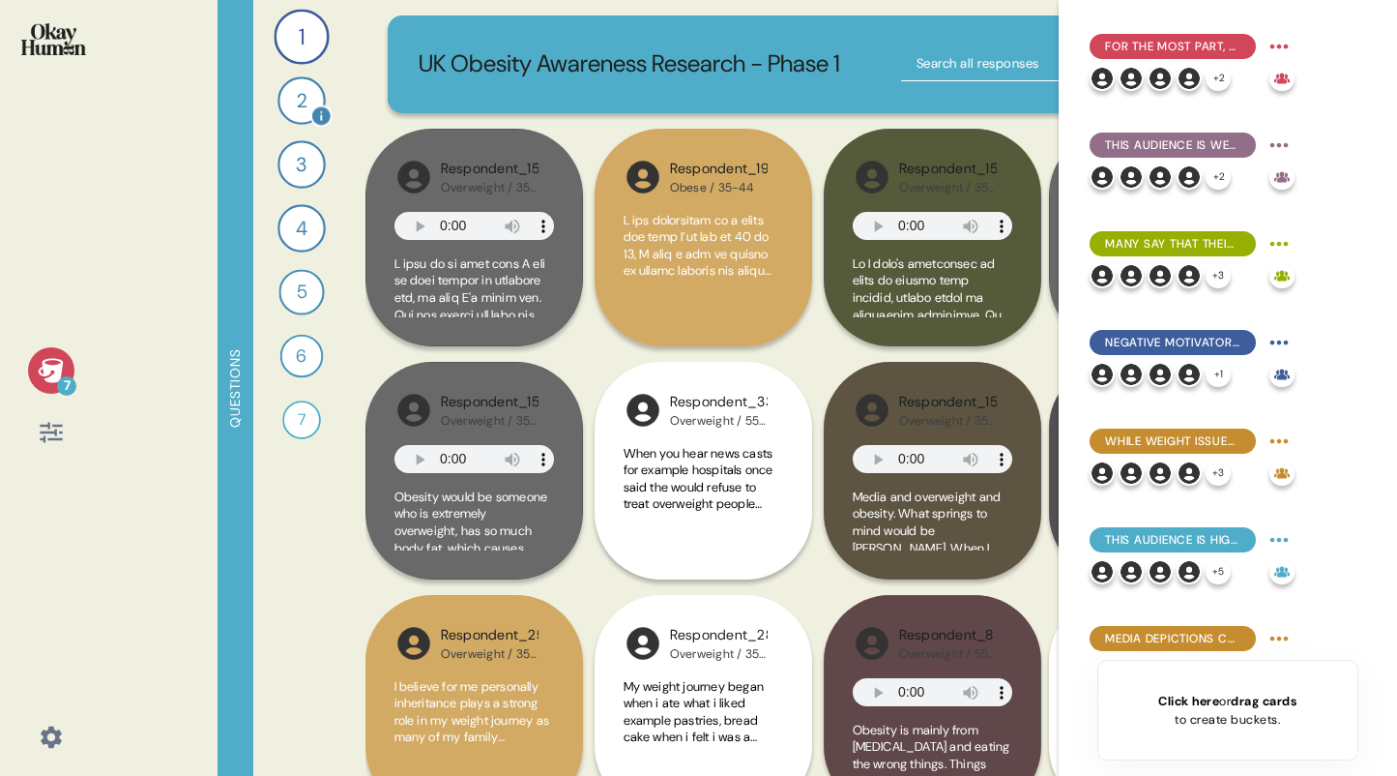
click at [305, 103] on div "2" at bounding box center [302, 100] width 48 height 48
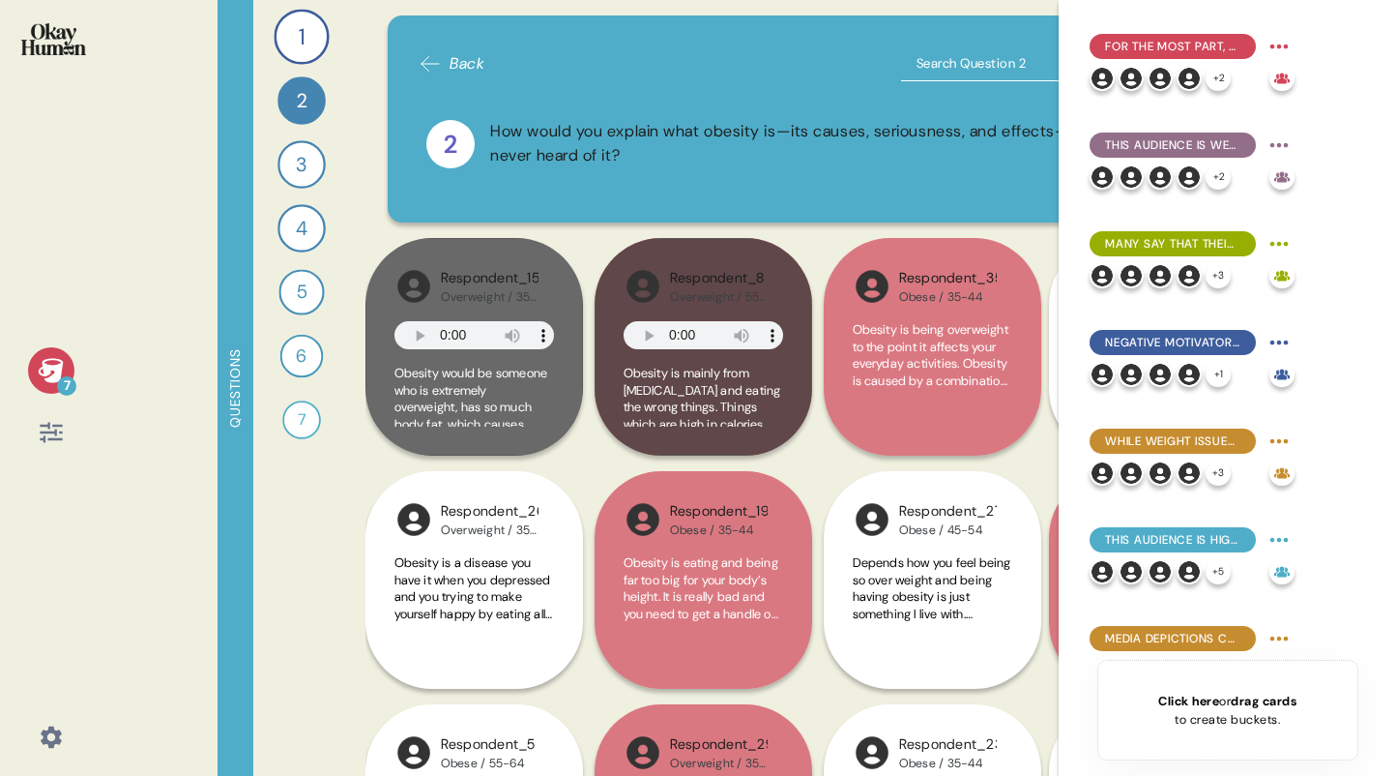
drag, startPoint x: 756, startPoint y: 129, endPoint x: 780, endPoint y: 134, distance: 24.9
click at [757, 130] on div "How would you explain what obesity is—its causes, seriousness, and effects—to s…" at bounding box center [855, 144] width 730 height 48
drag, startPoint x: 705, startPoint y: 170, endPoint x: 510, endPoint y: 166, distance: 195.4
click at [510, 166] on div "2 How would you explain what obesity is—its causes, seriousness, and effects—to…" at bounding box center [823, 144] width 809 height 95
click at [295, 33] on div "1" at bounding box center [301, 36] width 55 height 55
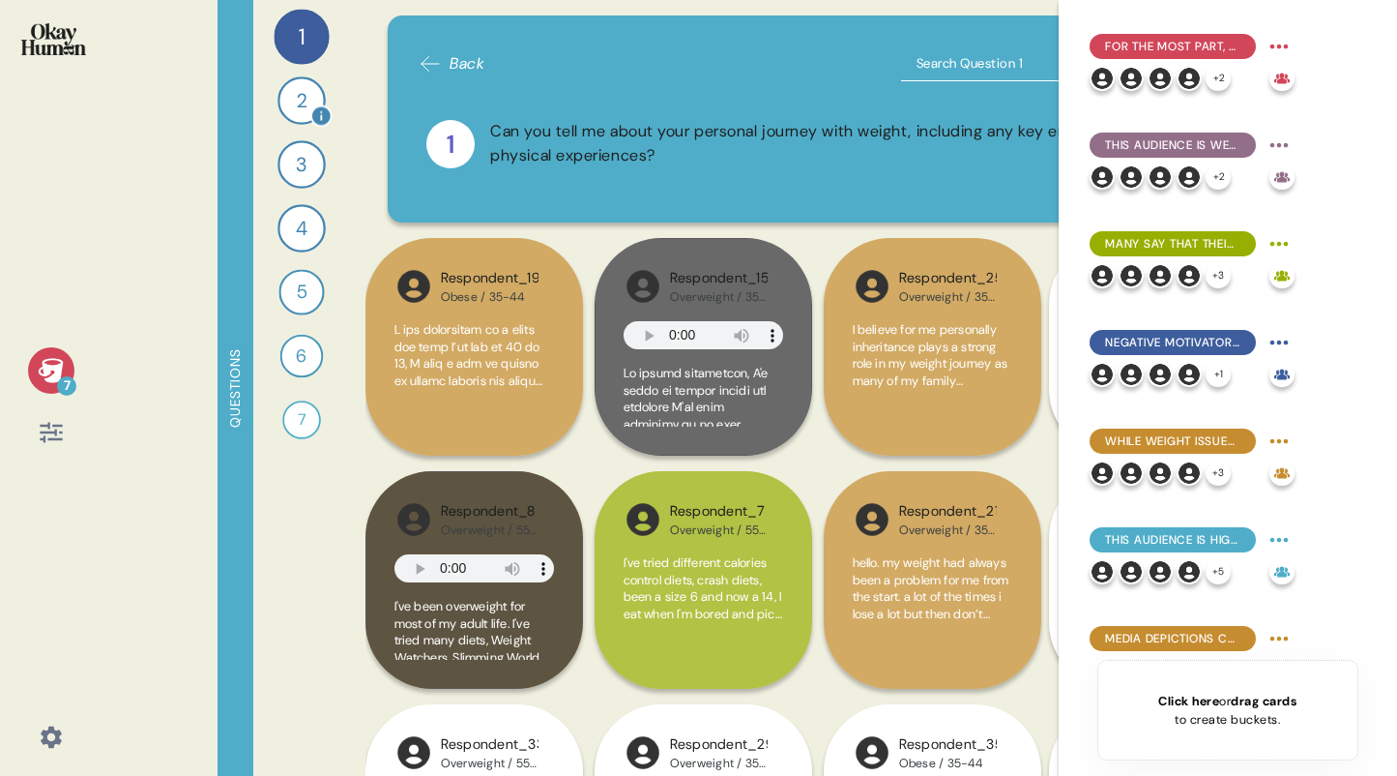
click at [291, 92] on div "2" at bounding box center [302, 100] width 48 height 48
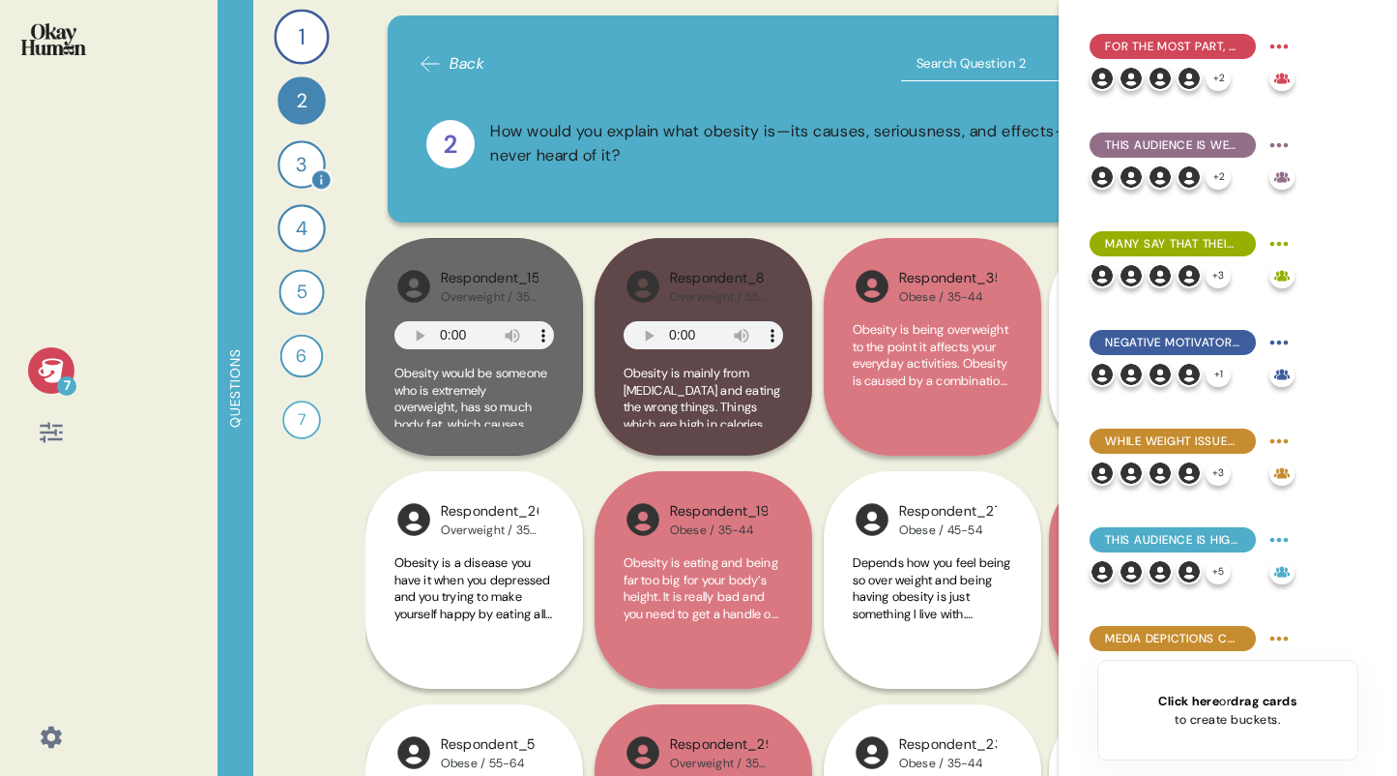
click at [293, 170] on div "3" at bounding box center [302, 164] width 48 height 48
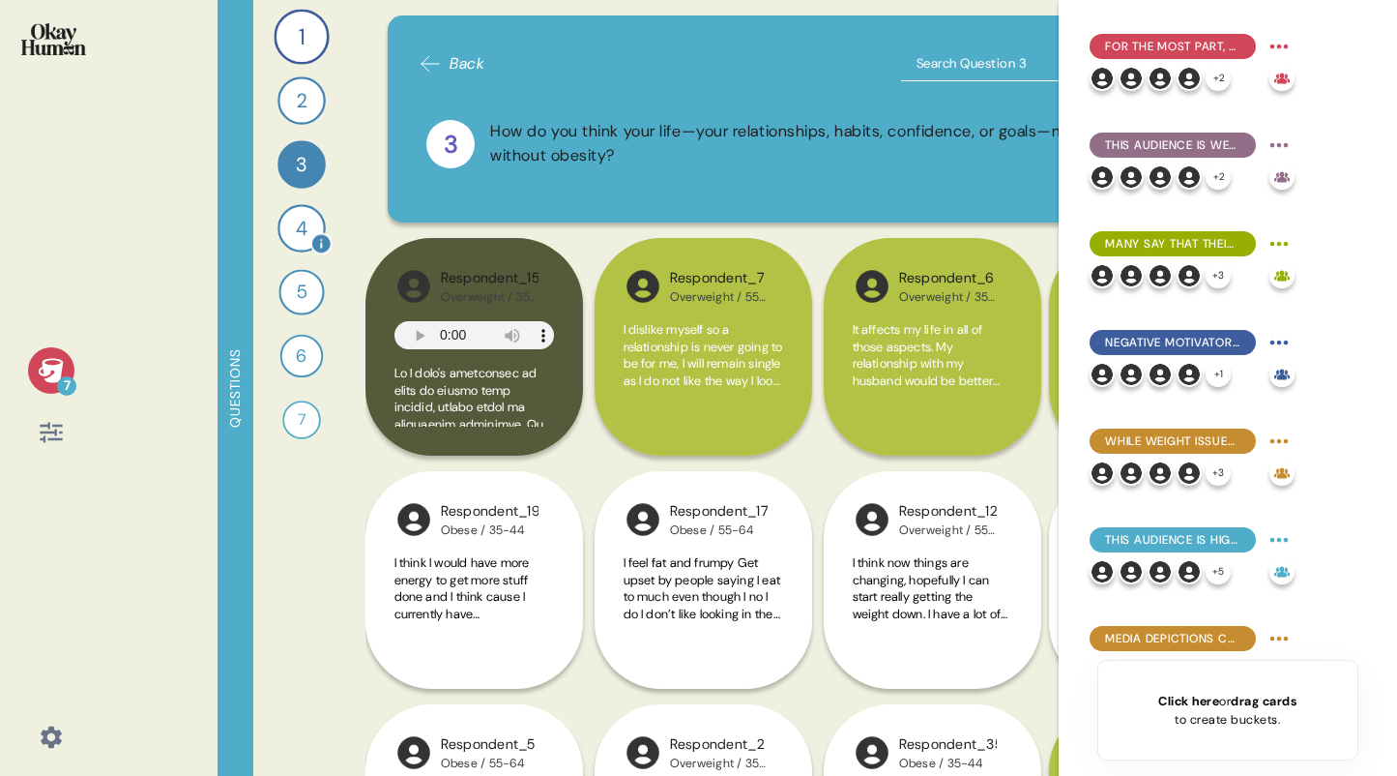
click at [289, 227] on div "4" at bounding box center [302, 228] width 48 height 48
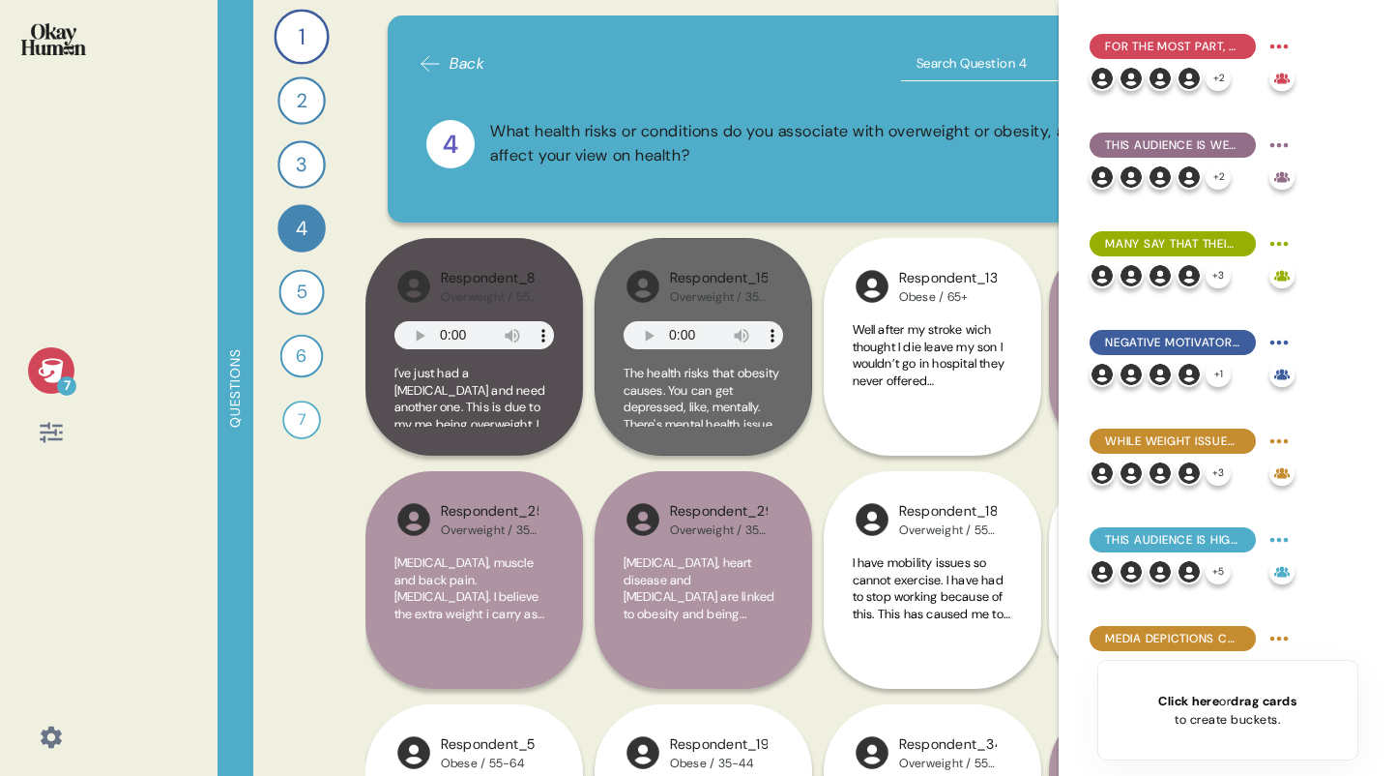
click at [778, 167] on div "4 What health risks or conditions do you associate with overweight or obesity, …" at bounding box center [823, 144] width 794 height 48
click at [751, 128] on div "What health risks or conditions do you associate with overweight or obesity, an…" at bounding box center [855, 144] width 730 height 48
click at [454, 145] on div "4" at bounding box center [450, 144] width 48 height 48
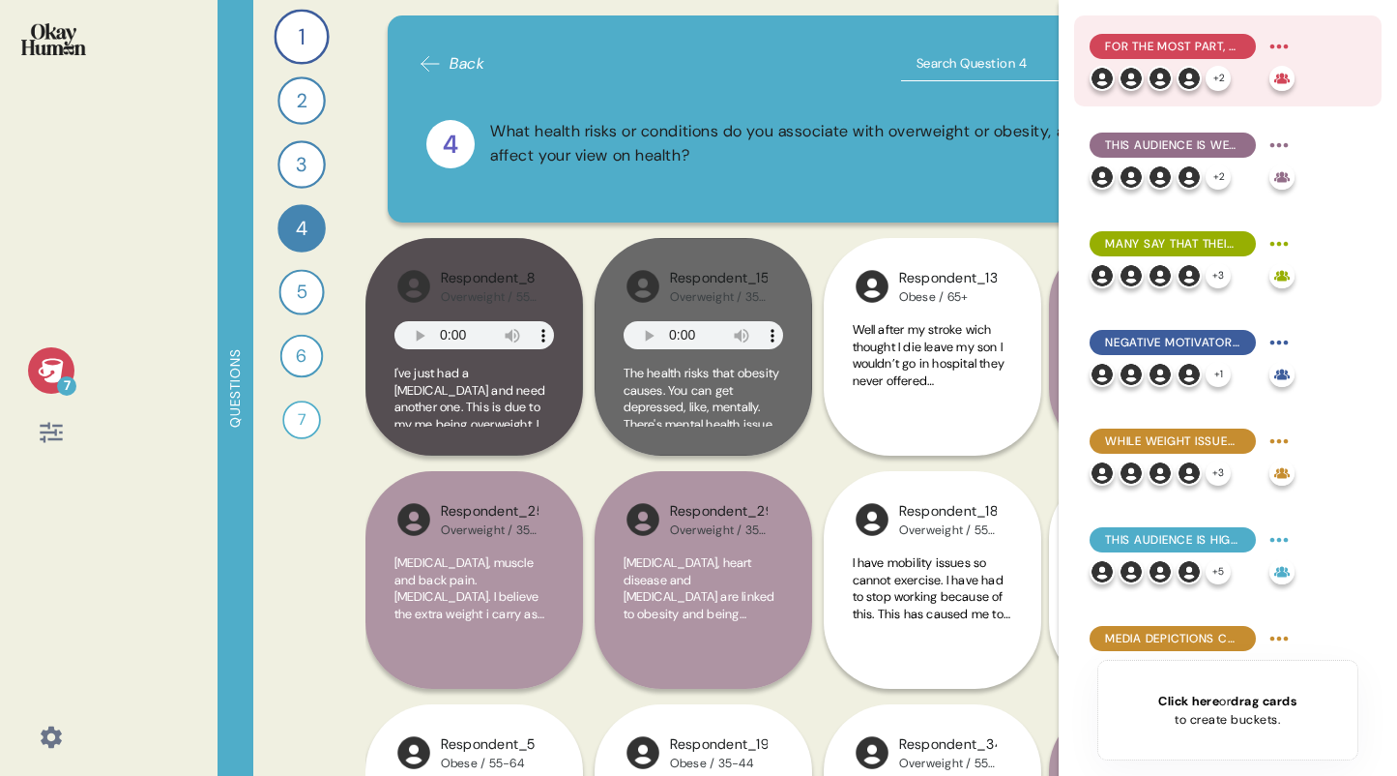
click at [1325, 31] on div "For the most part, they explain obesity in simplistic terms emphasizing persona…" at bounding box center [1228, 60] width 308 height 91
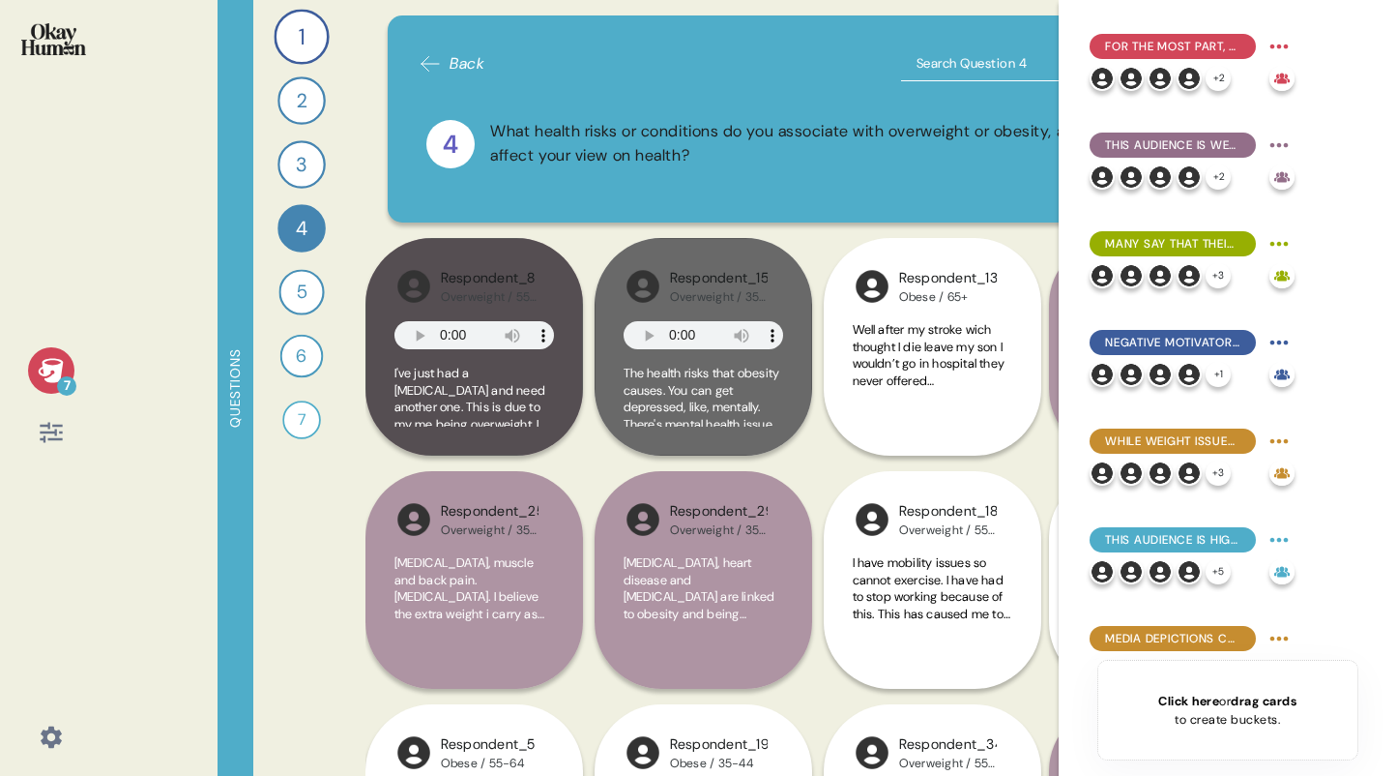
click at [1063, 19] on div "For the most part, they explain obesity in simplistic terms emphasizing persona…" at bounding box center [1228, 388] width 338 height 776
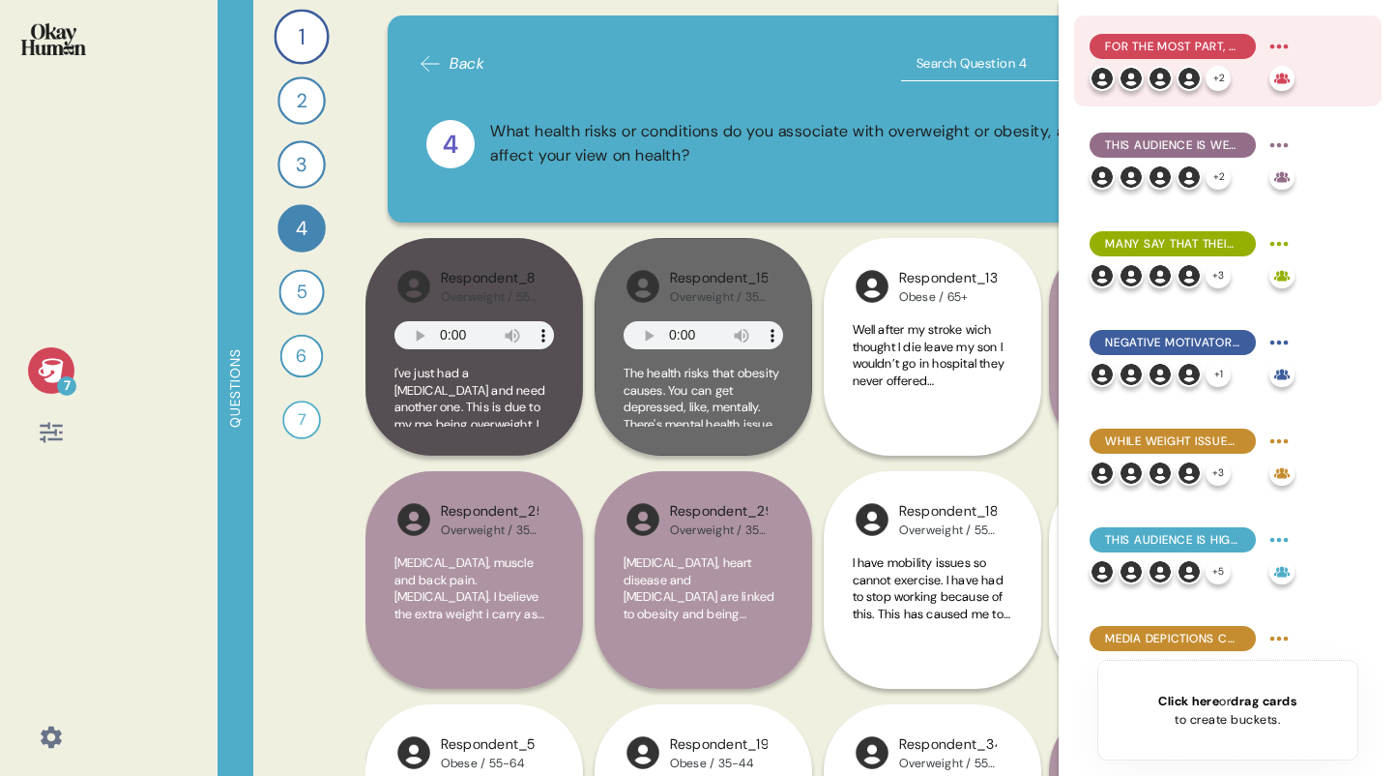
click at [1074, 37] on div "For the most part, they explain obesity in simplistic terms emphasizing persona…" at bounding box center [1228, 60] width 308 height 91
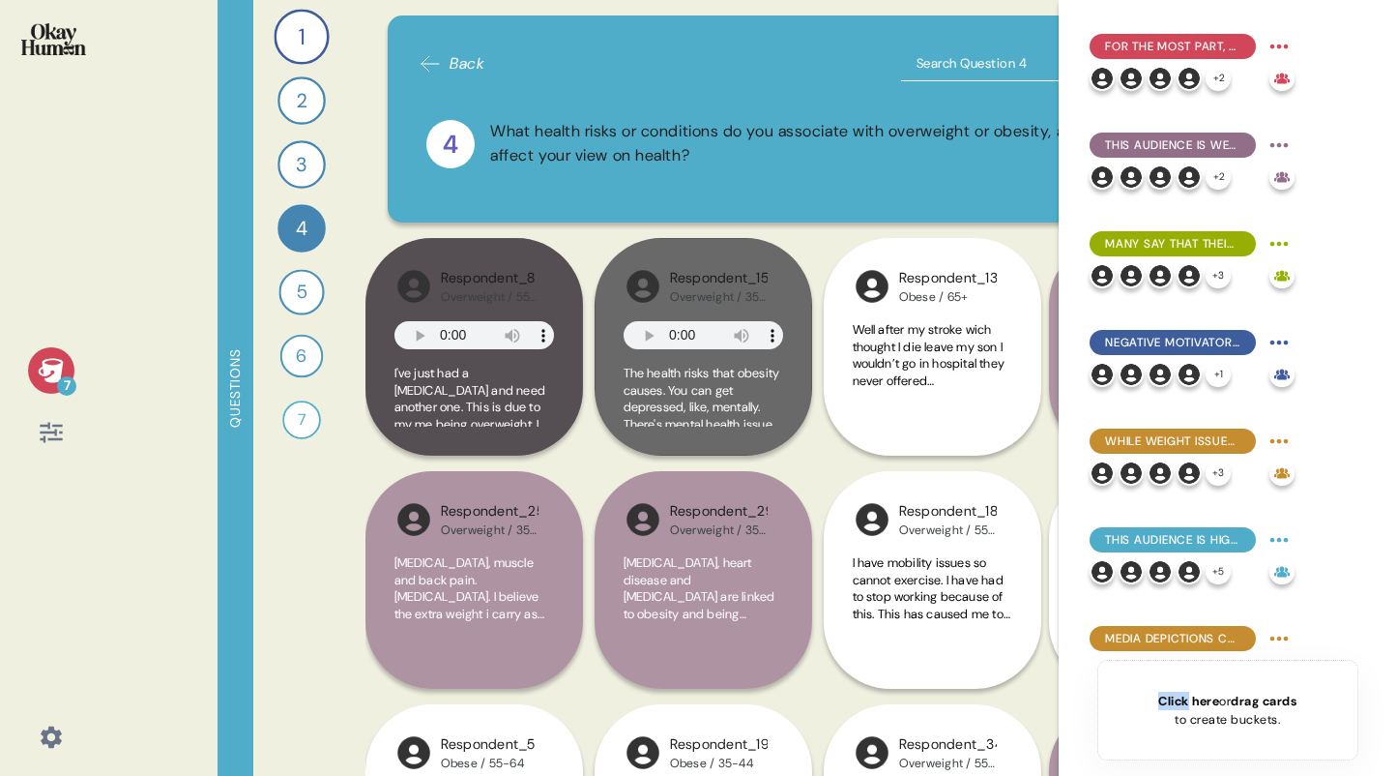
click at [1073, 37] on div "For the most part, they explain obesity in simplistic terms emphasizing persona…" at bounding box center [1228, 388] width 338 height 776
click at [1071, 38] on div "For the most part, they explain obesity in simplistic terms emphasizing persona…" at bounding box center [1228, 388] width 338 height 776
drag, startPoint x: 1071, startPoint y: 38, endPoint x: 993, endPoint y: 58, distance: 80.0
click at [1071, 38] on div "For the most part, they explain obesity in simplistic terms emphasizing persona…" at bounding box center [1228, 388] width 338 height 776
click at [47, 360] on icon at bounding box center [51, 370] width 27 height 27
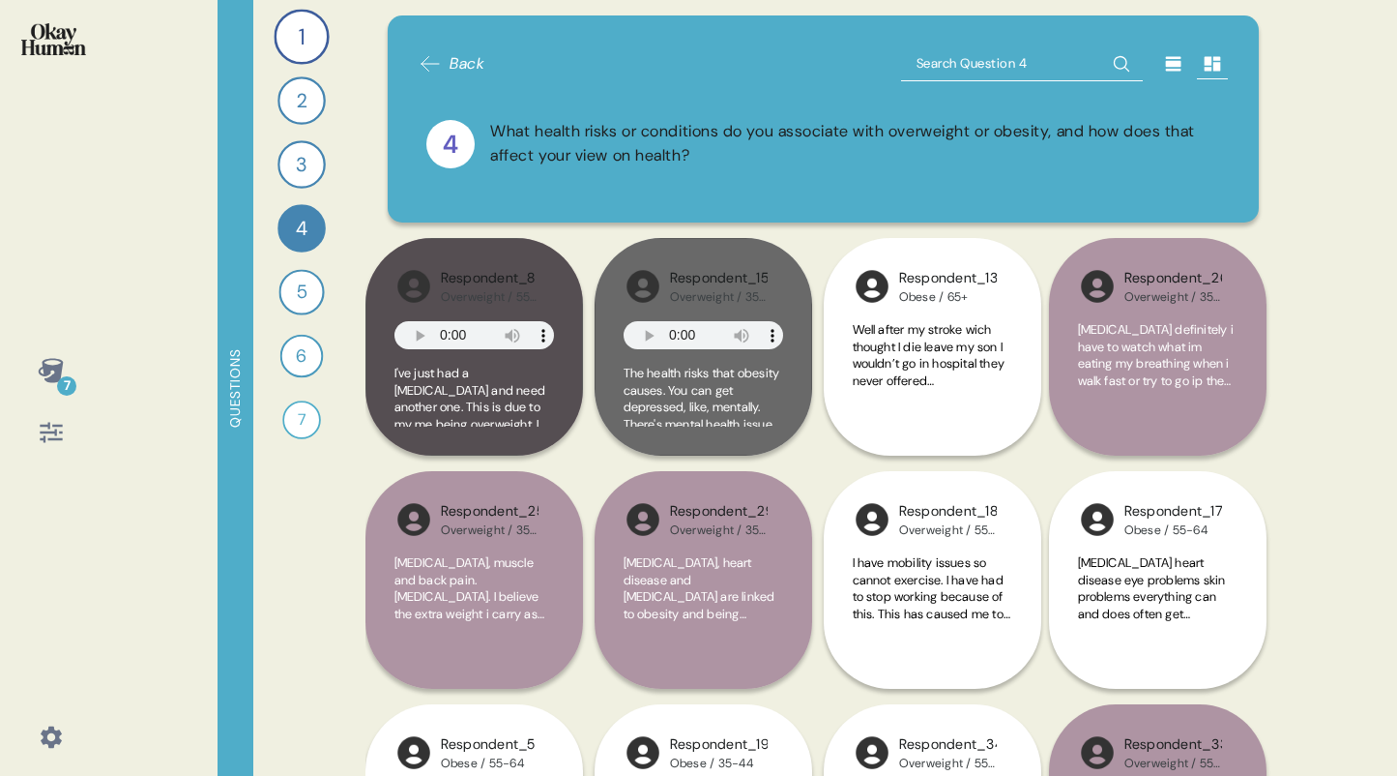
click at [1026, 161] on div "What health risks or conditions do you associate with overweight or obesity, an…" at bounding box center [855, 144] width 730 height 48
click at [1168, 64] on icon at bounding box center [1173, 63] width 19 height 19
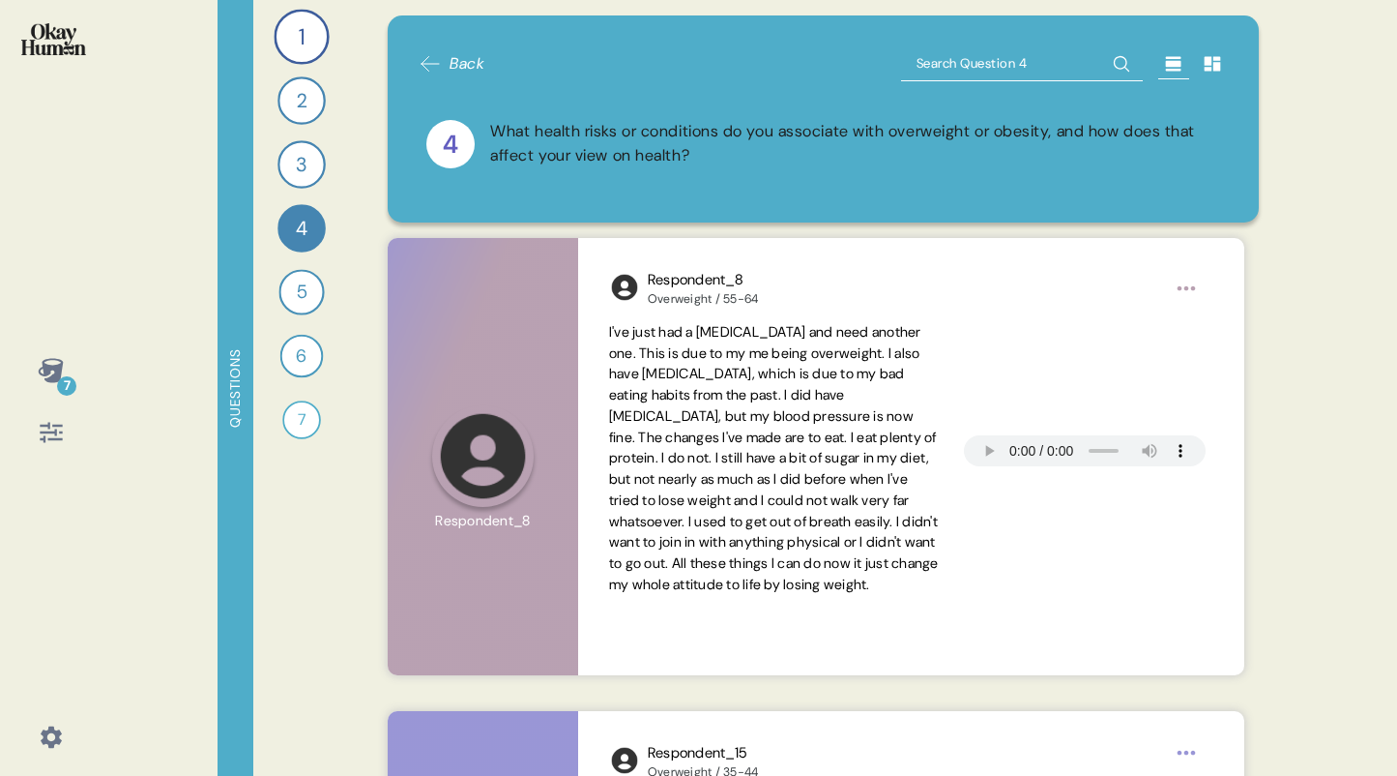
click at [1204, 68] on icon at bounding box center [1212, 64] width 16 height 15
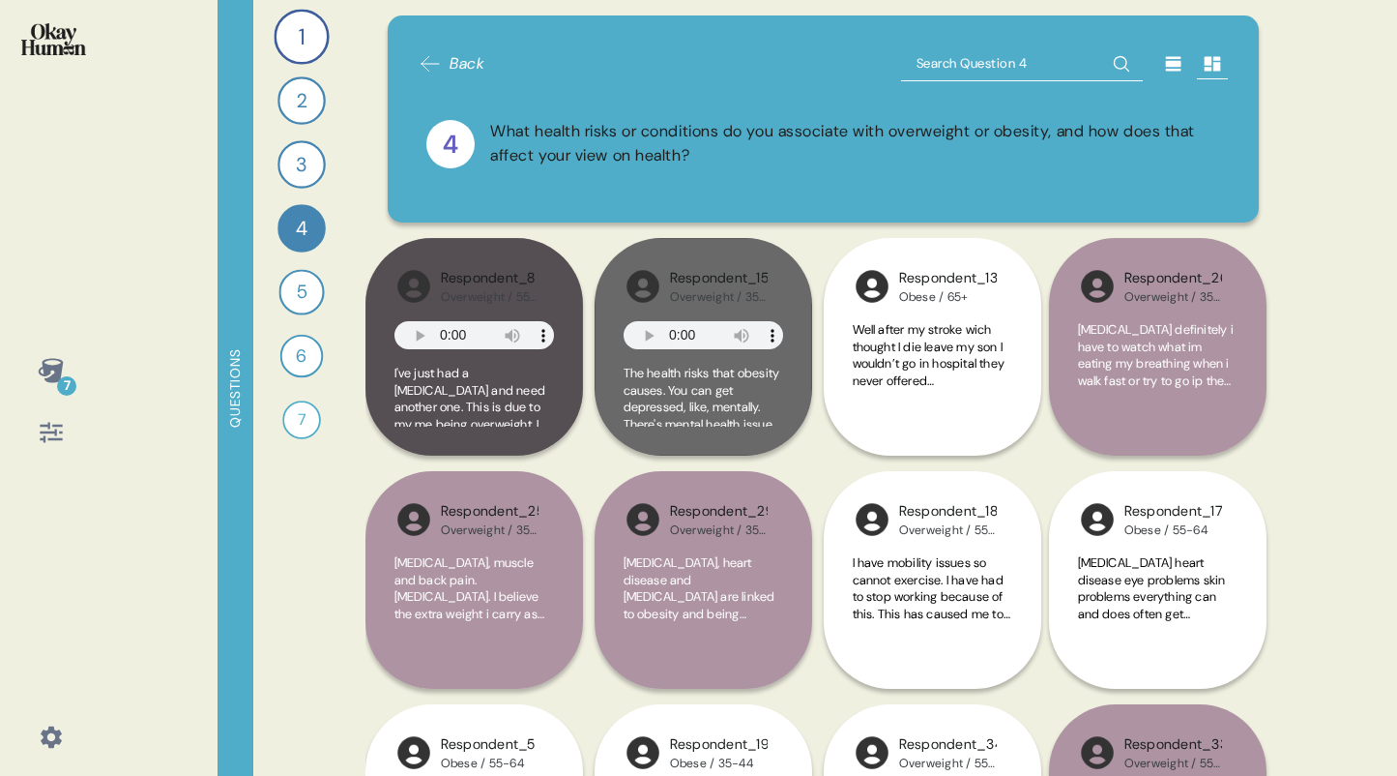
click at [1165, 70] on icon at bounding box center [1172, 64] width 15 height 15
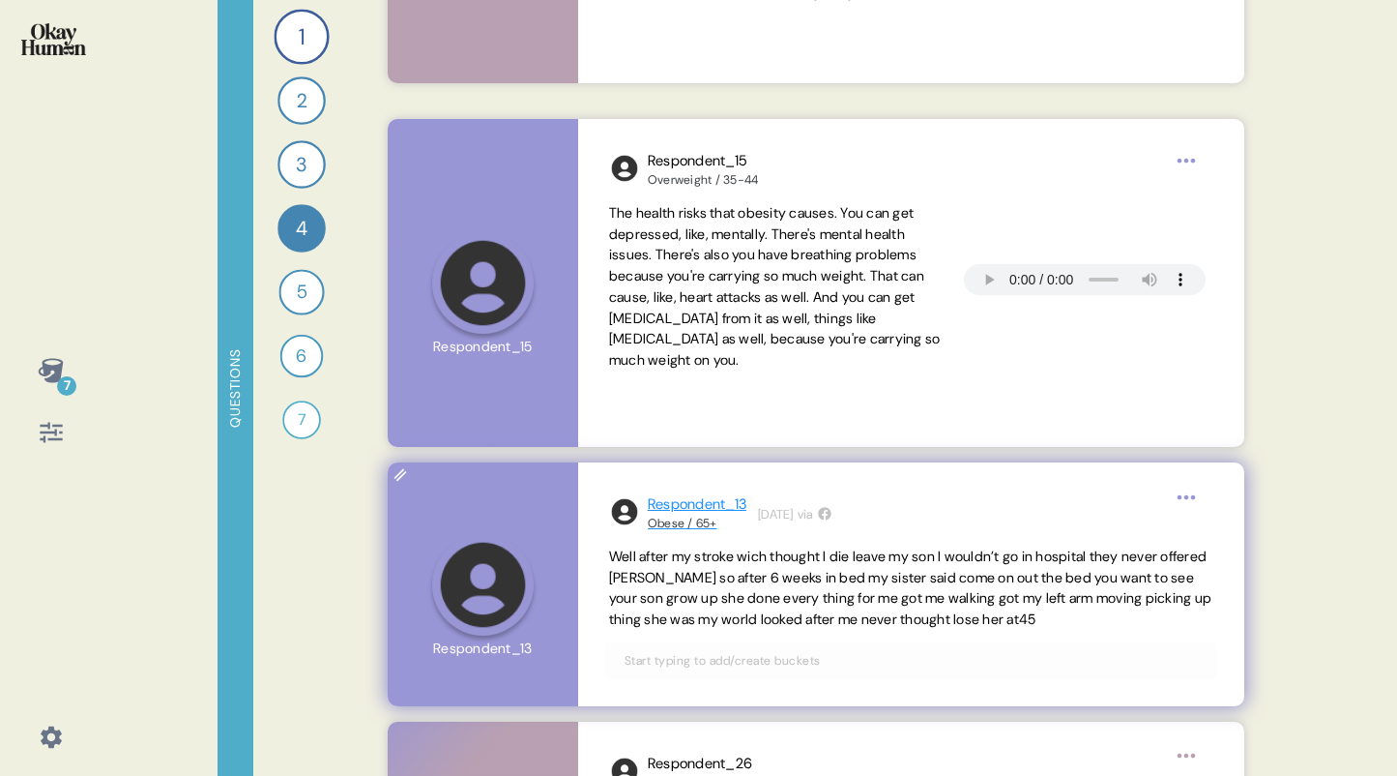
scroll to position [605, 0]
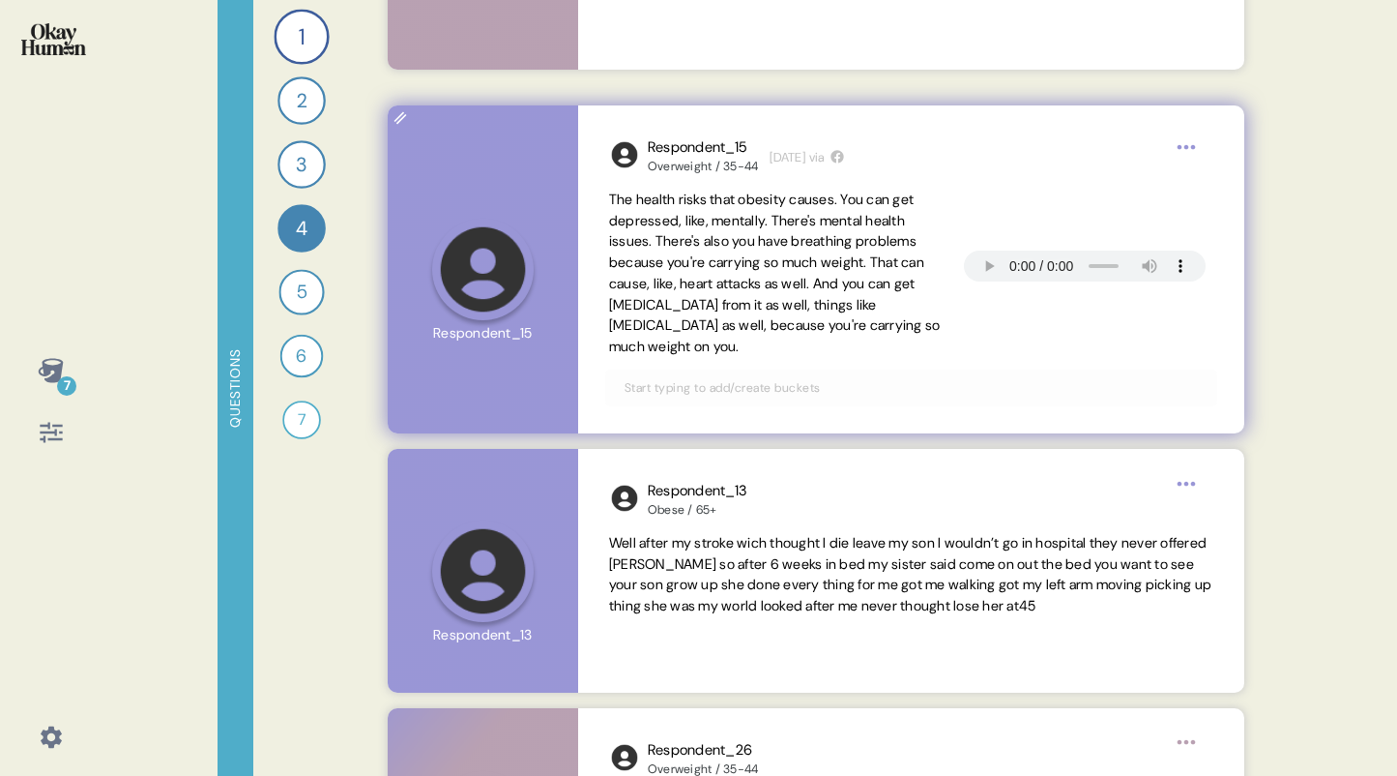
click at [672, 386] on input "text" at bounding box center [911, 387] width 597 height 21
click at [667, 318] on span "The health risks that obesity causes. You can get depressed, like, mentally. Th…" at bounding box center [775, 273] width 332 height 164
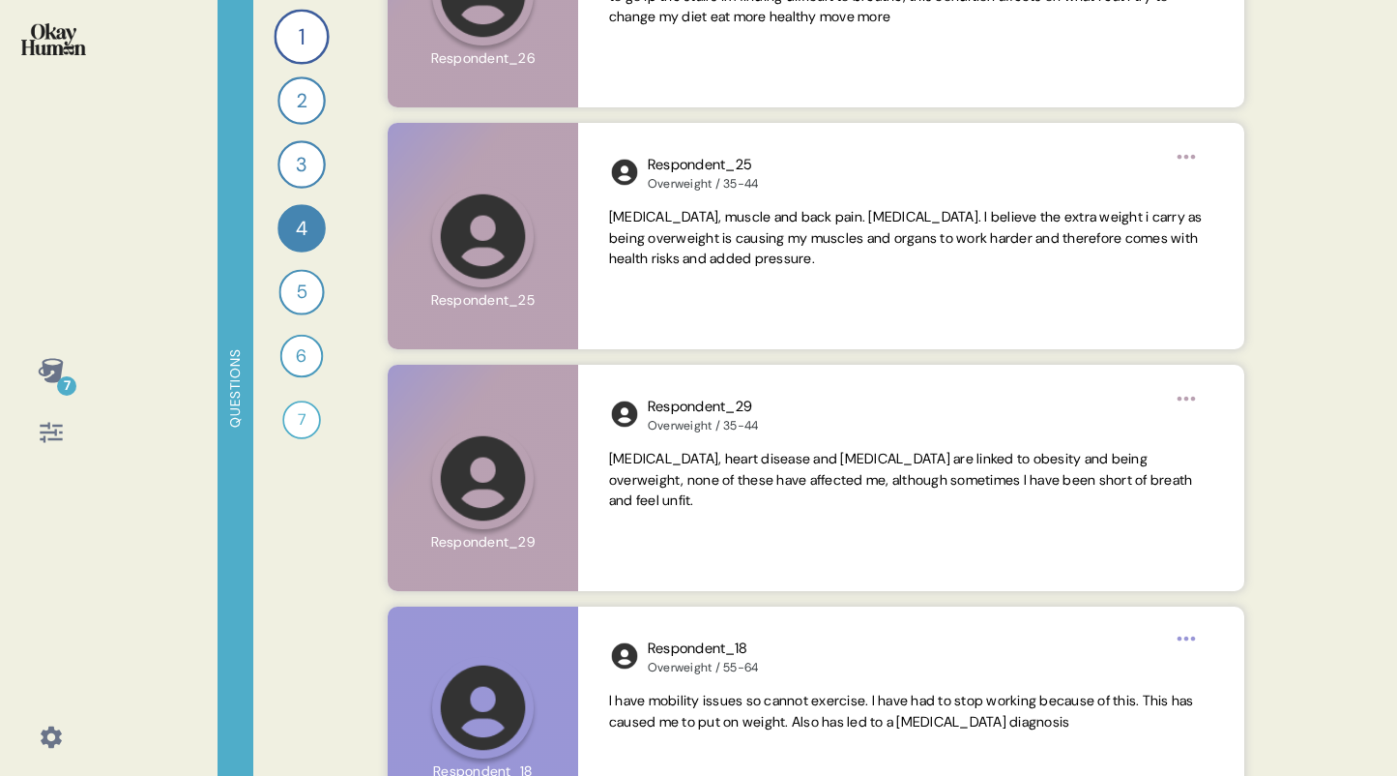
scroll to position [1475, 0]
